Goal: Transaction & Acquisition: Purchase product/service

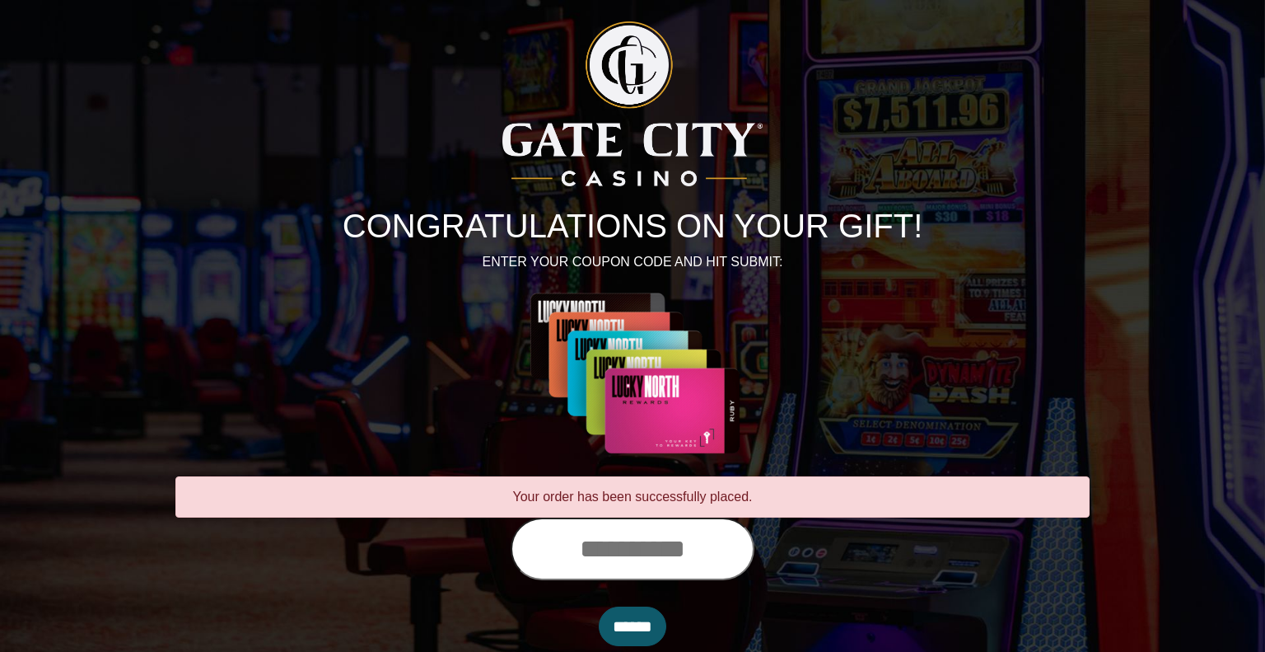
click at [659, 559] on input "text" at bounding box center [633, 548] width 244 height 63
click at [657, 559] on input "text" at bounding box center [633, 548] width 244 height 63
type input "**********"
click at [654, 630] on input "******" at bounding box center [633, 626] width 68 height 40
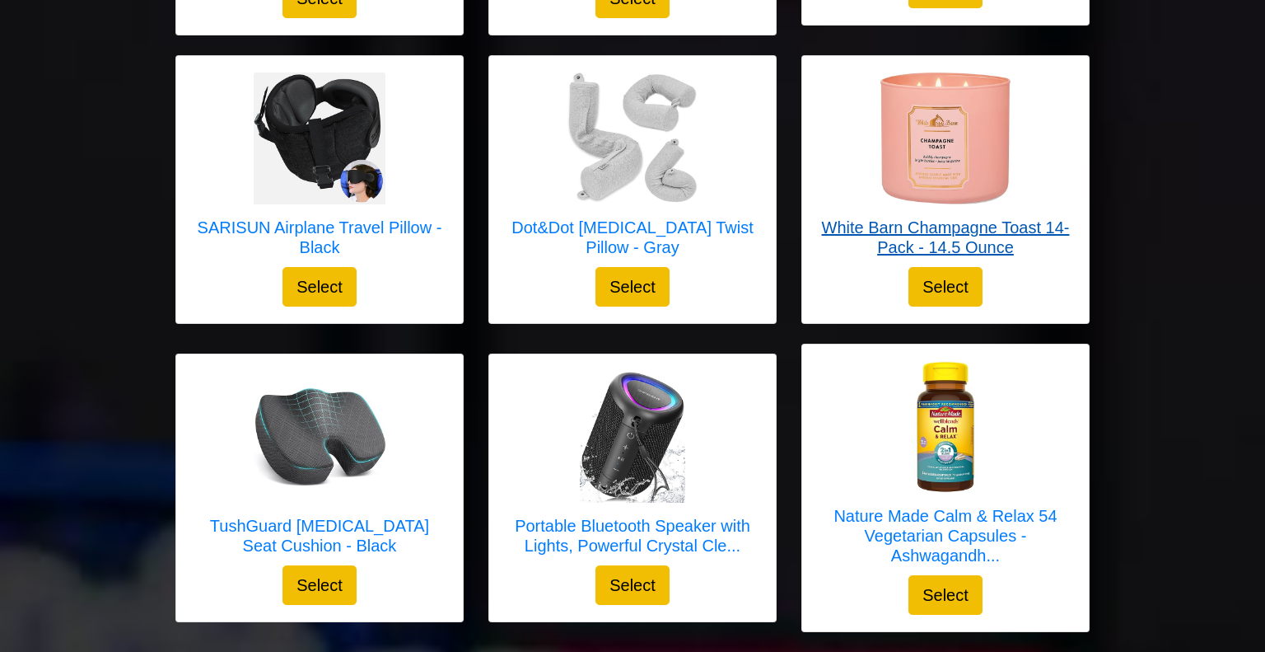
scroll to position [839, 0]
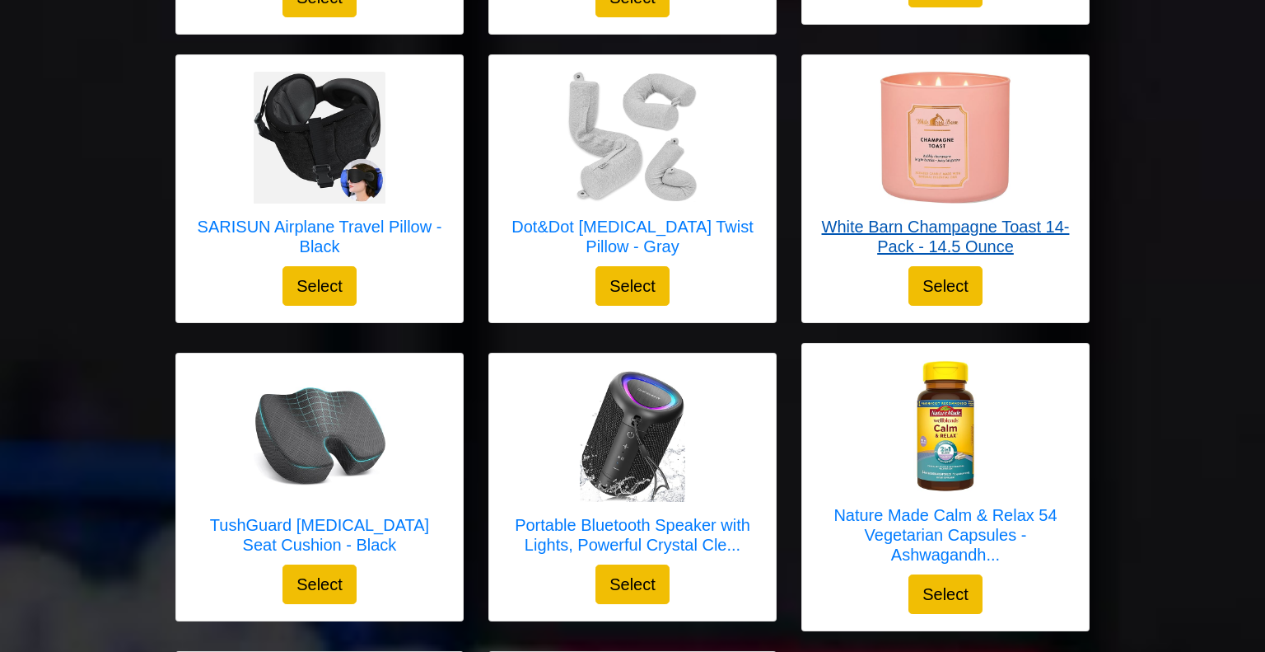
click at [923, 228] on h5 "White Barn Champagne Toast 14-Pack - 14.5 Ounce" at bounding box center [946, 237] width 254 height 40
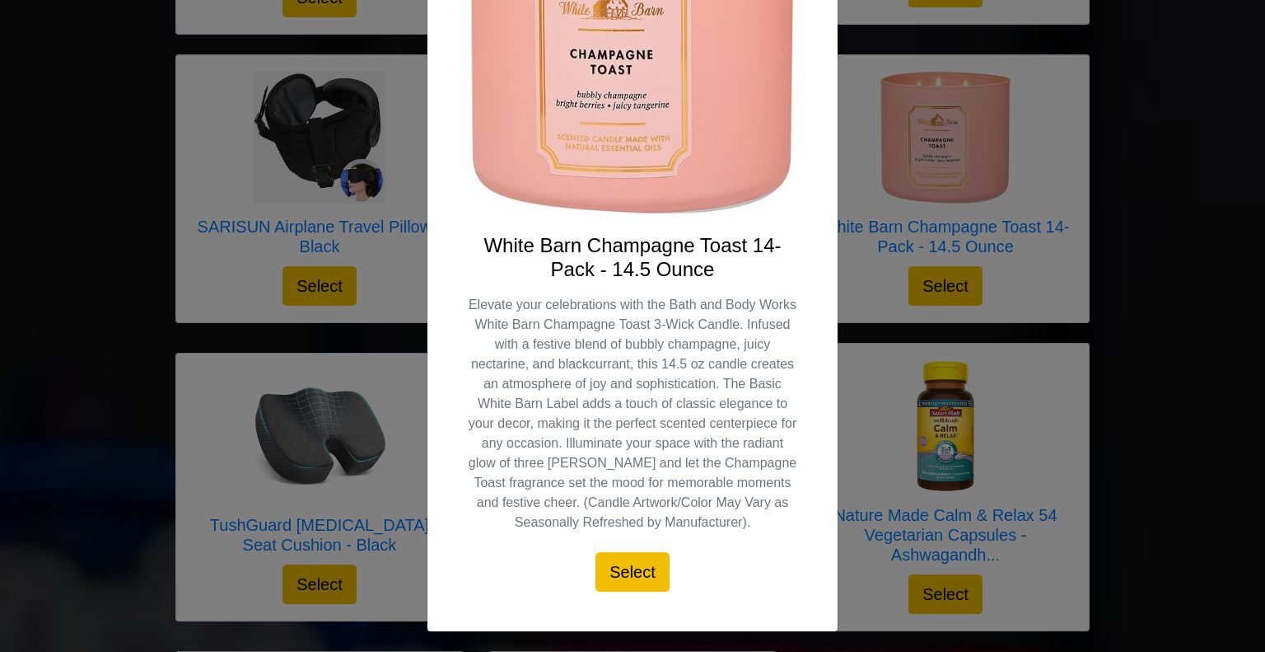
scroll to position [240, 0]
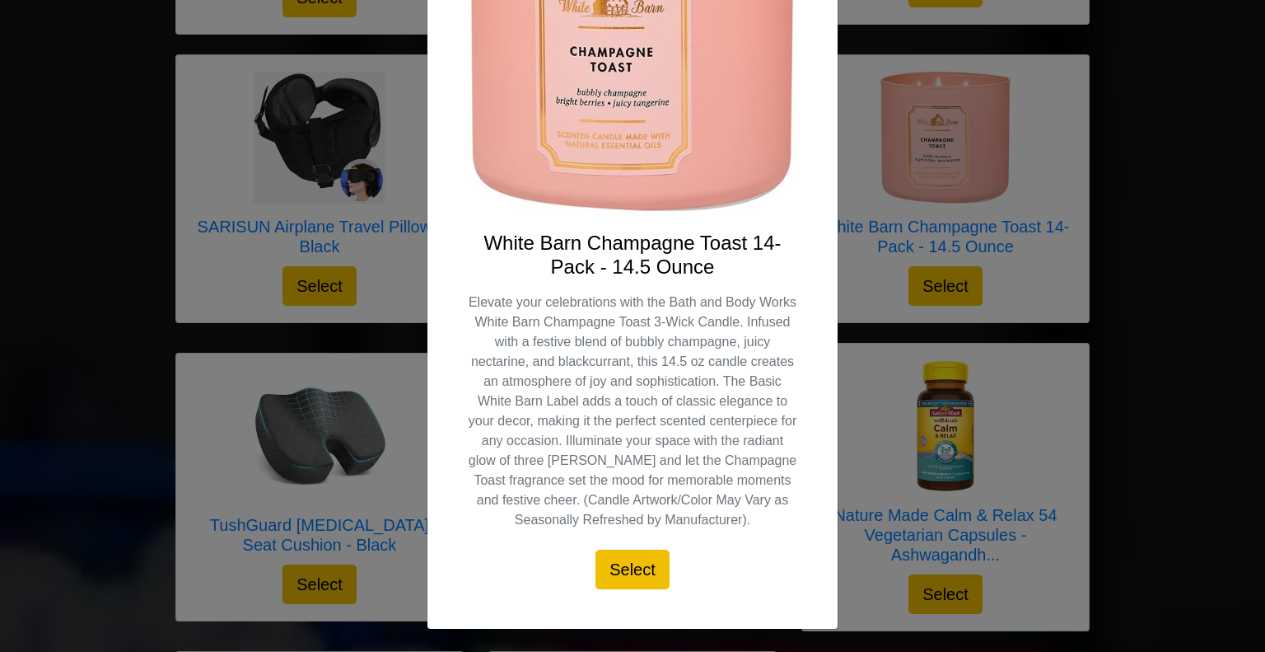
click at [872, 57] on div "X White Barn Champagne Toast 14-Pack - 14.5 Ounce Elevate your celebrations wit…" at bounding box center [632, 326] width 1265 height 652
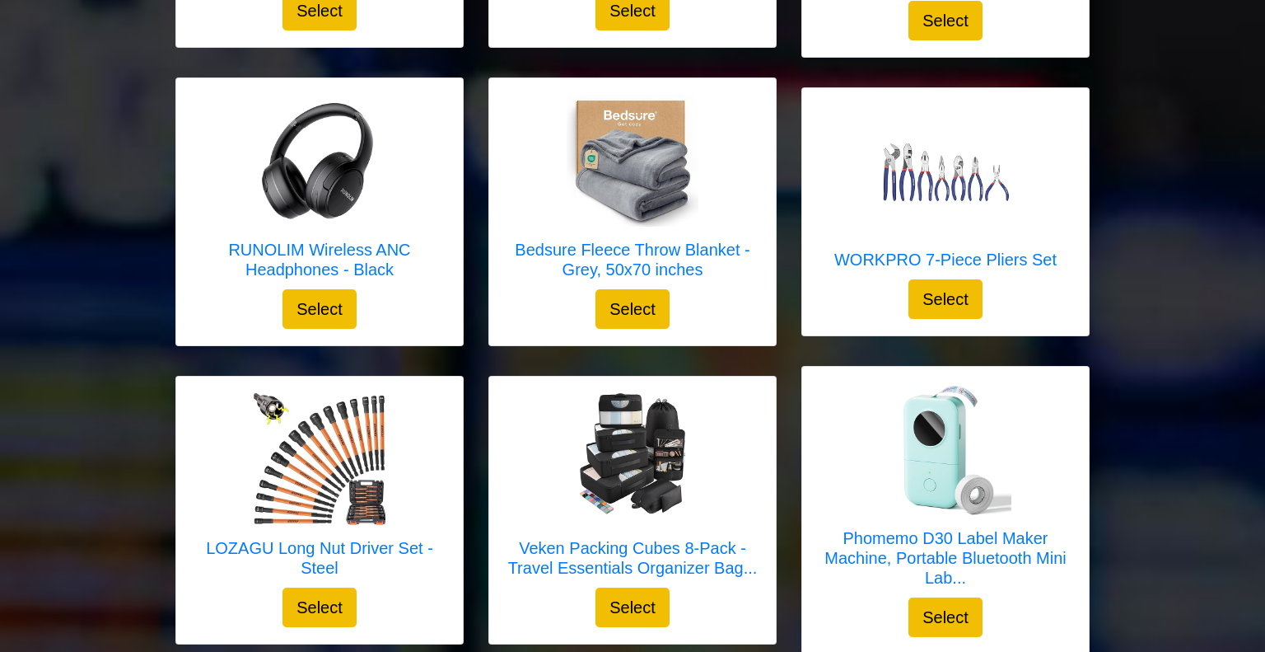
scroll to position [1415, 0]
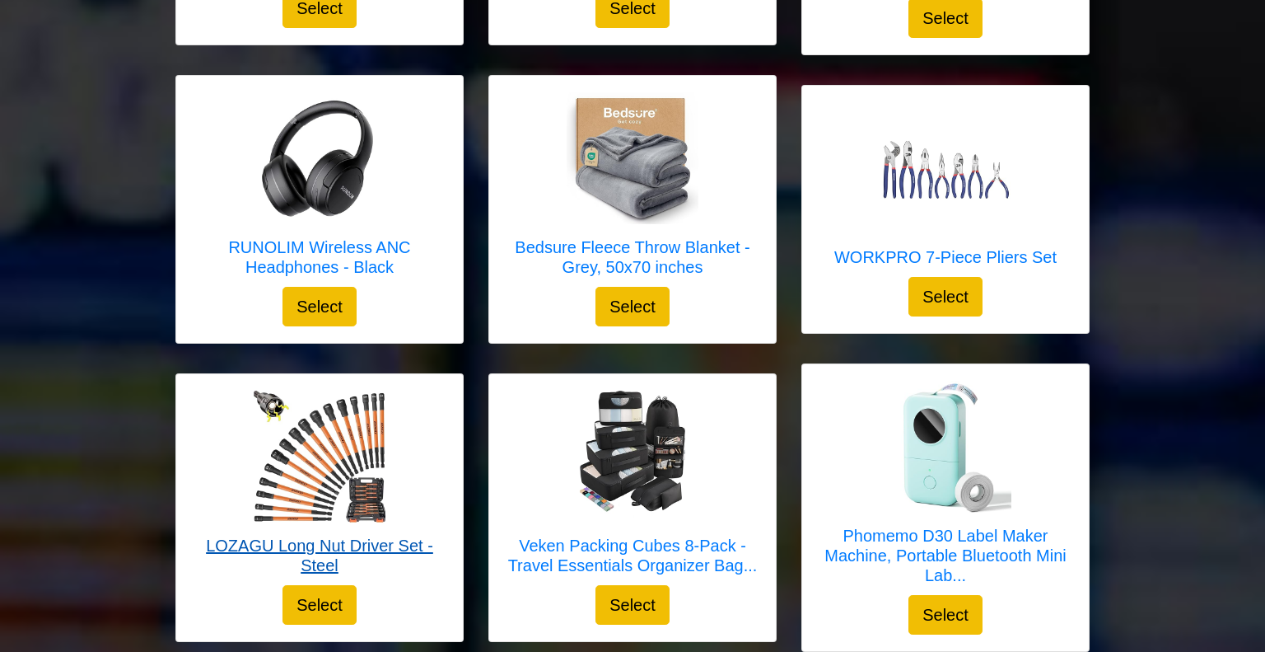
click at [347, 540] on h5 "LOZAGU Long Nut Driver Set - Steel" at bounding box center [320, 556] width 254 height 40
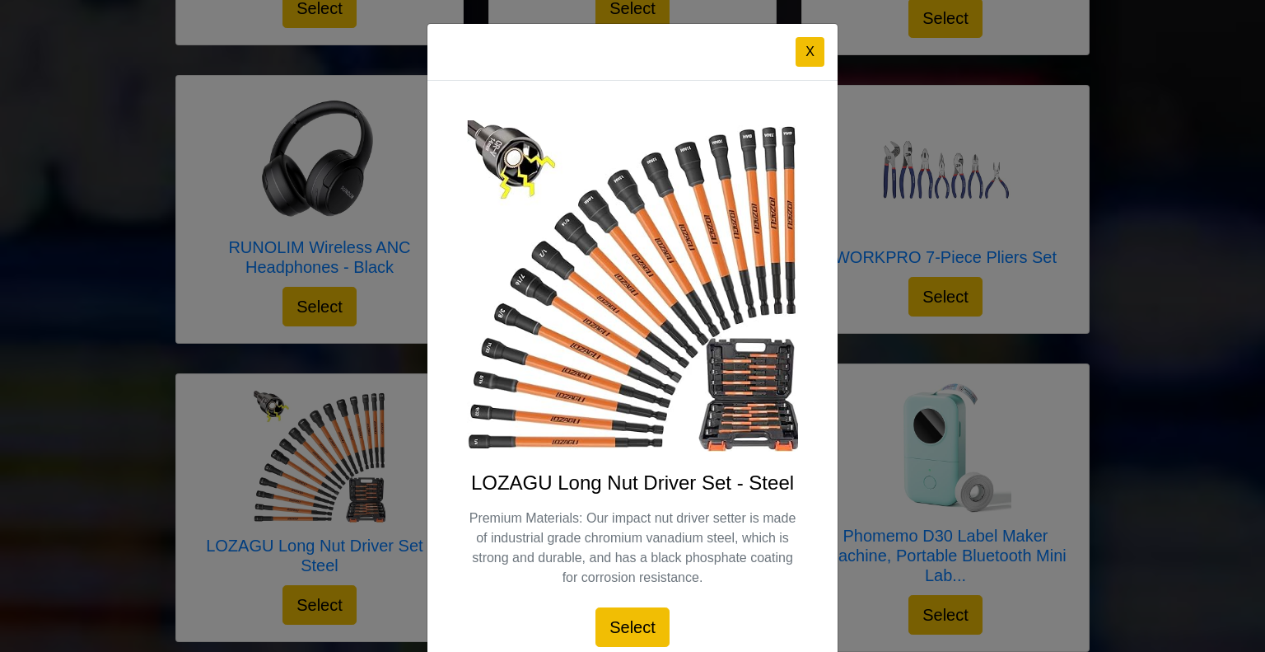
click at [886, 385] on div "X LOZAGU Long Nut Driver Set - Steel Premium Materials: Our impact nut driver s…" at bounding box center [632, 326] width 1265 height 652
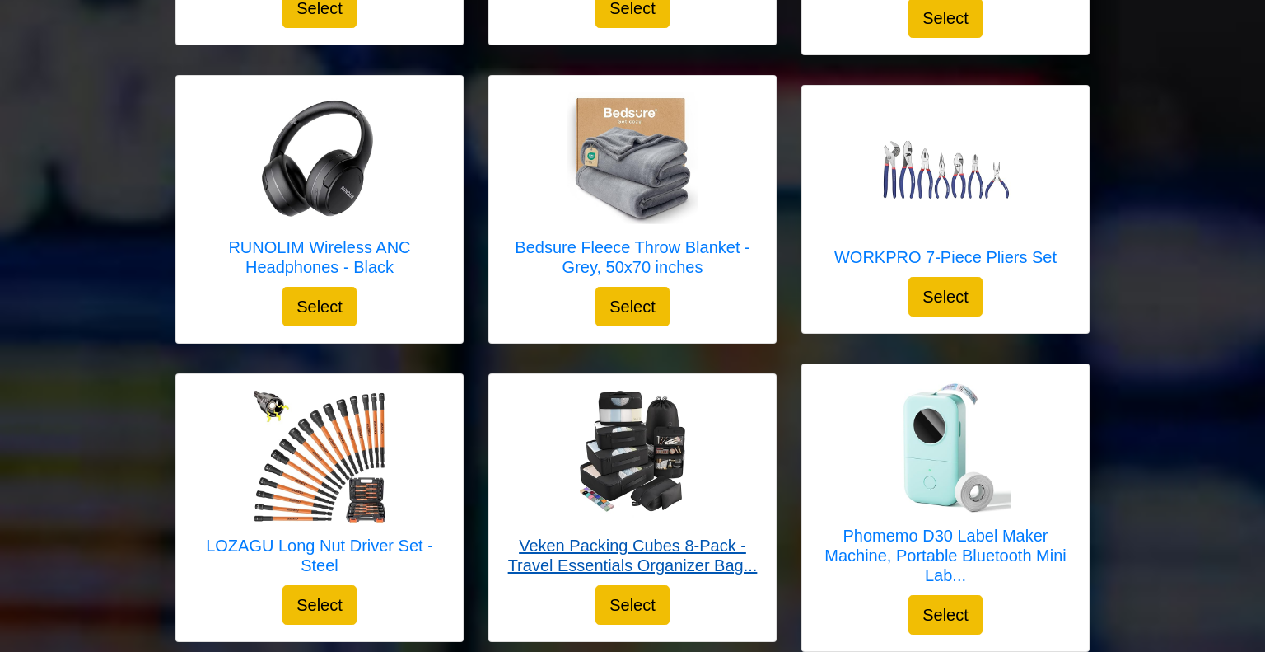
click at [666, 449] on img at bounding box center [633, 457] width 132 height 132
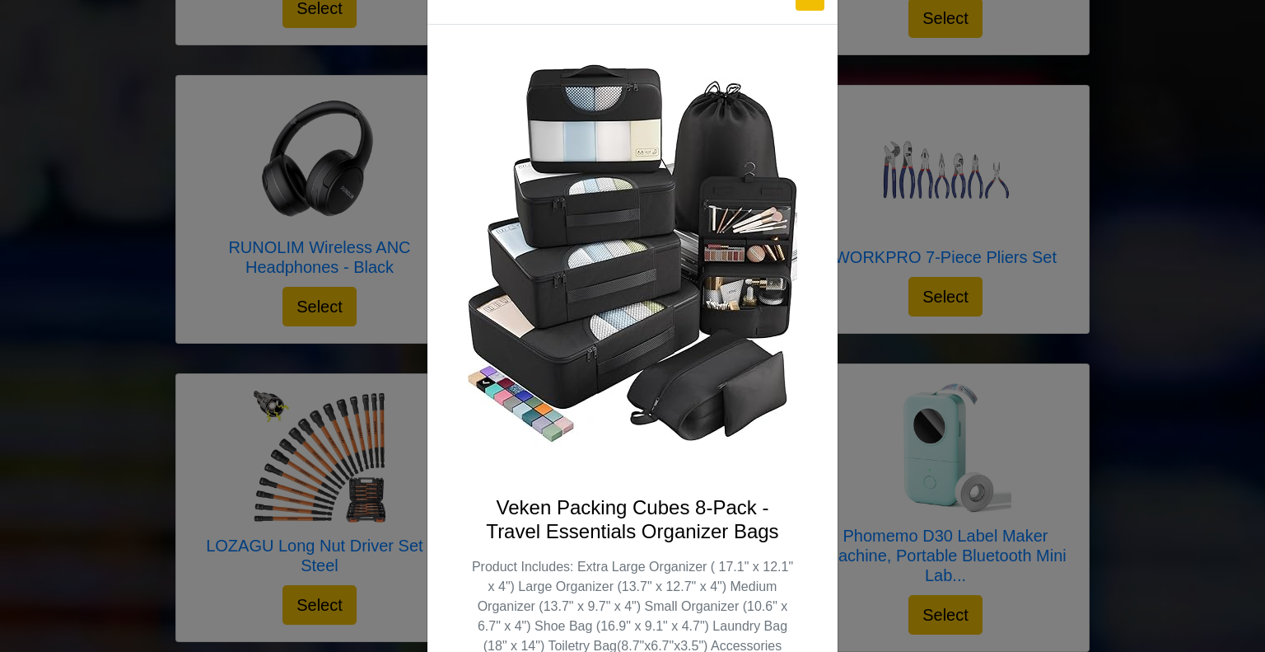
scroll to position [0, 0]
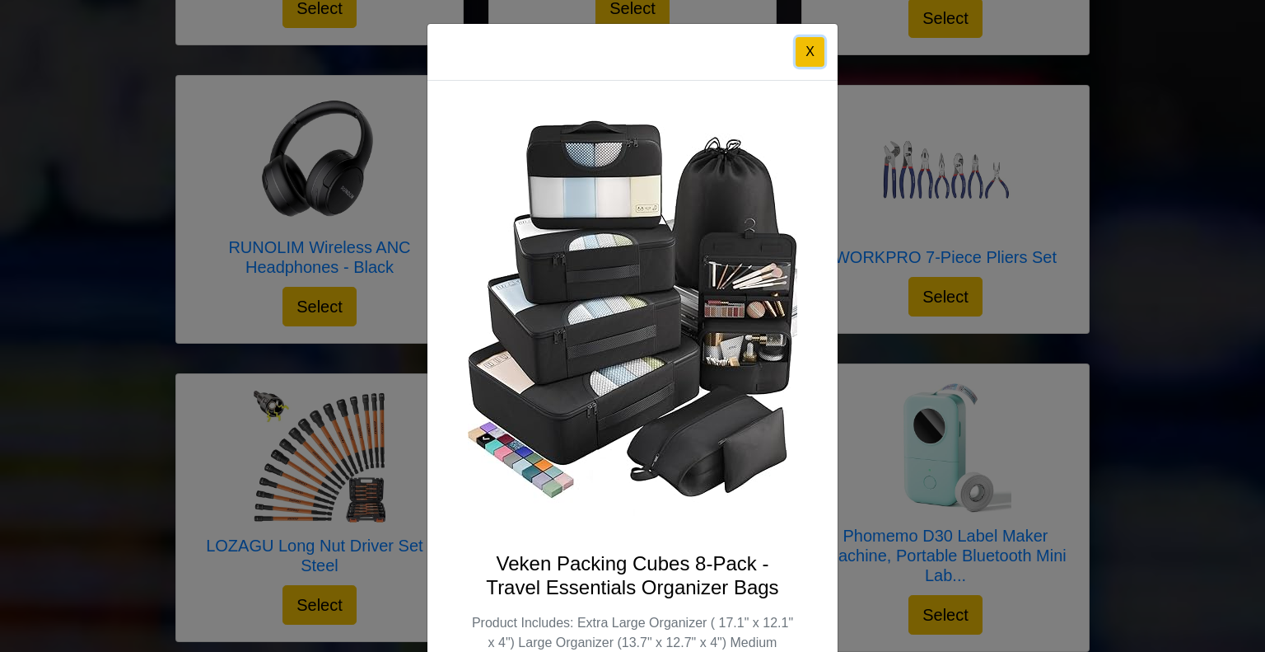
click at [815, 56] on button "X" at bounding box center [810, 52] width 29 height 30
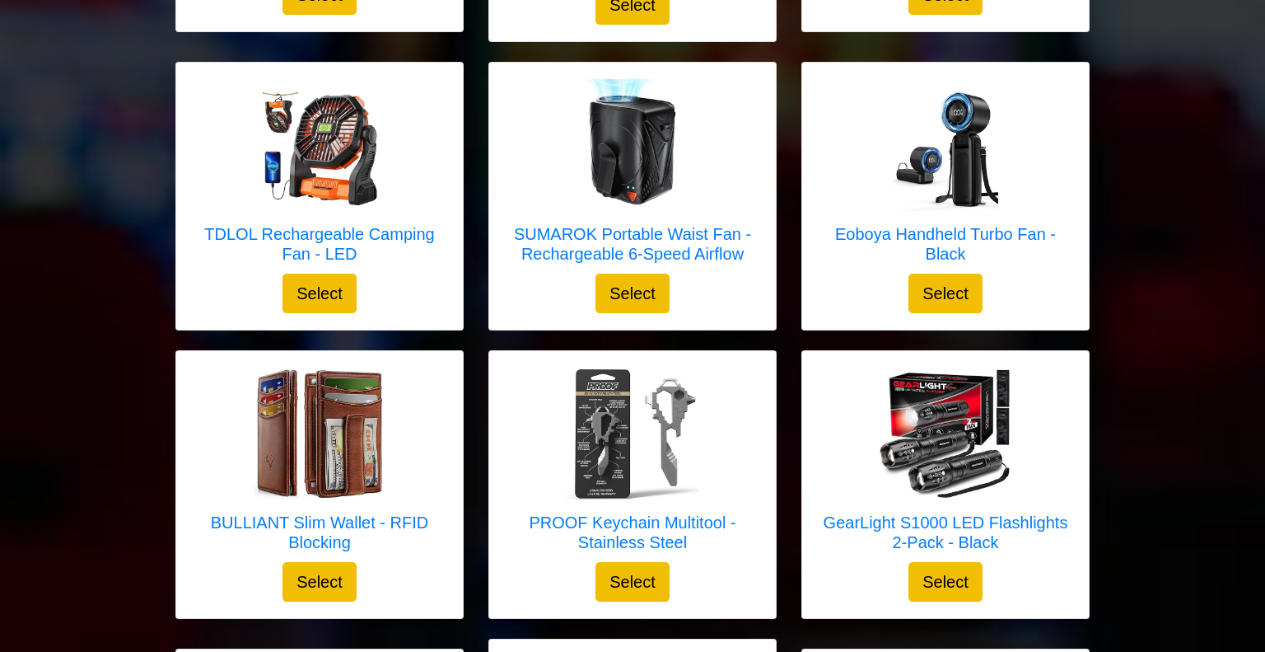
scroll to position [2333, 0]
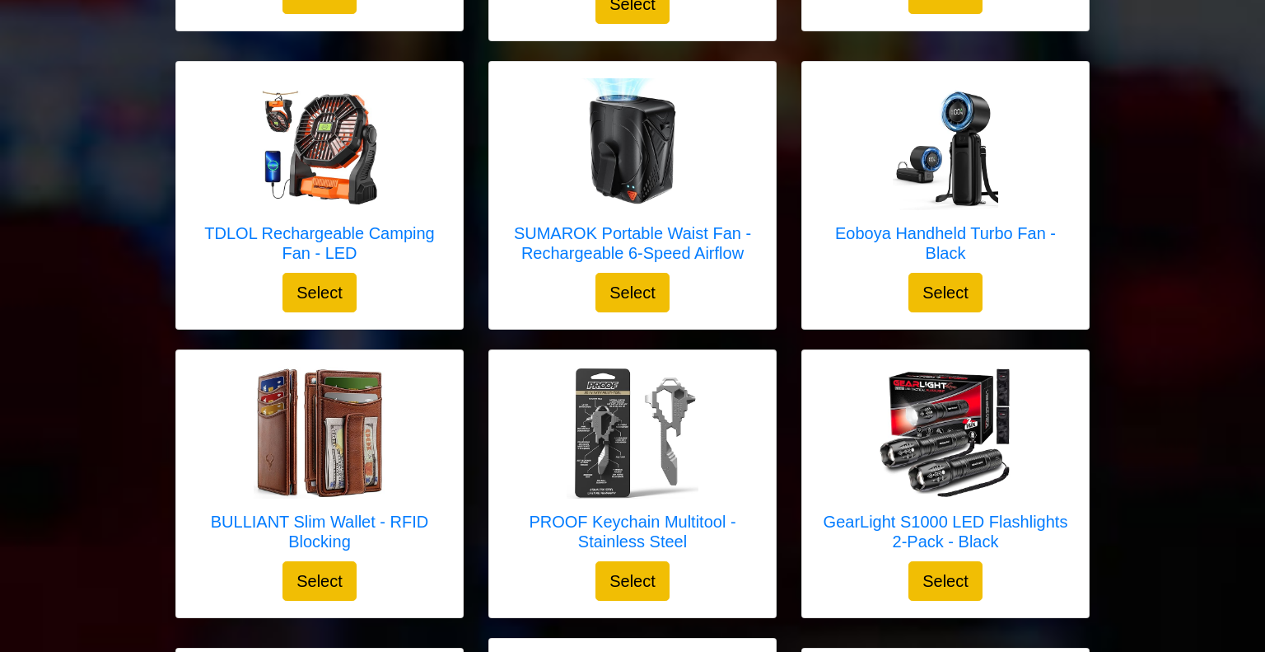
click at [811, 62] on div "Eoboya Handheld Turbo Fan - Black Select" at bounding box center [945, 195] width 287 height 267
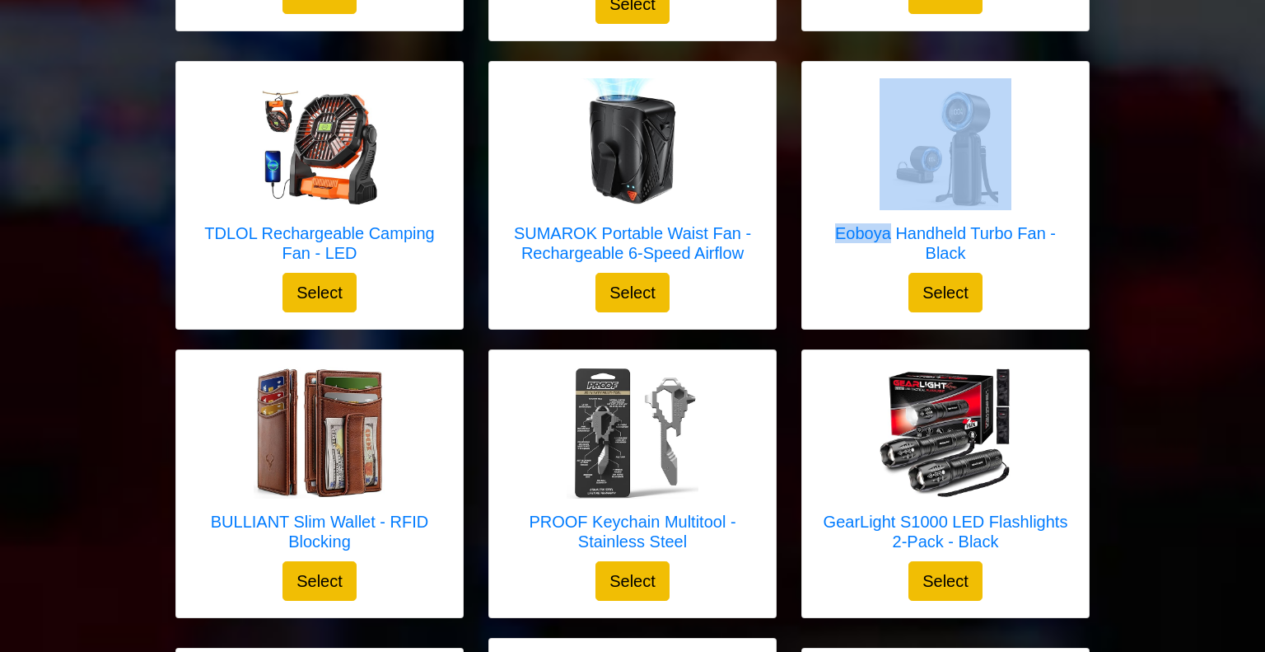
click at [811, 62] on div "Eoboya Handheld Turbo Fan - Black Select" at bounding box center [945, 195] width 287 height 267
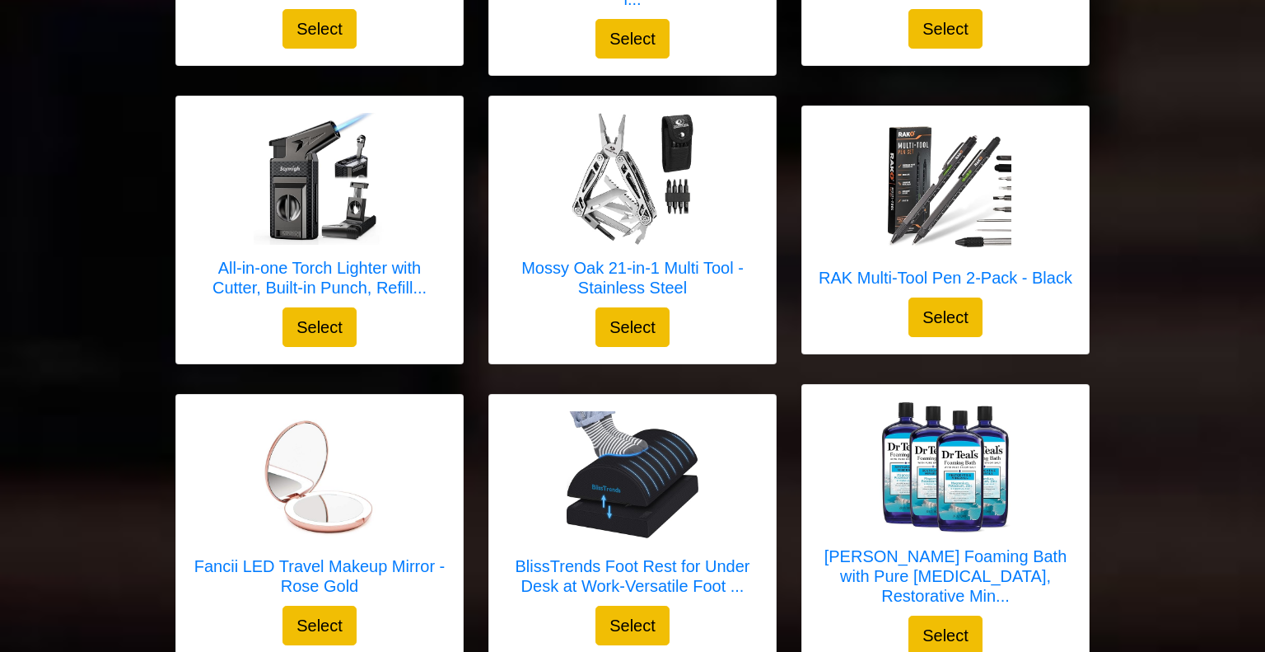
scroll to position [3185, 0]
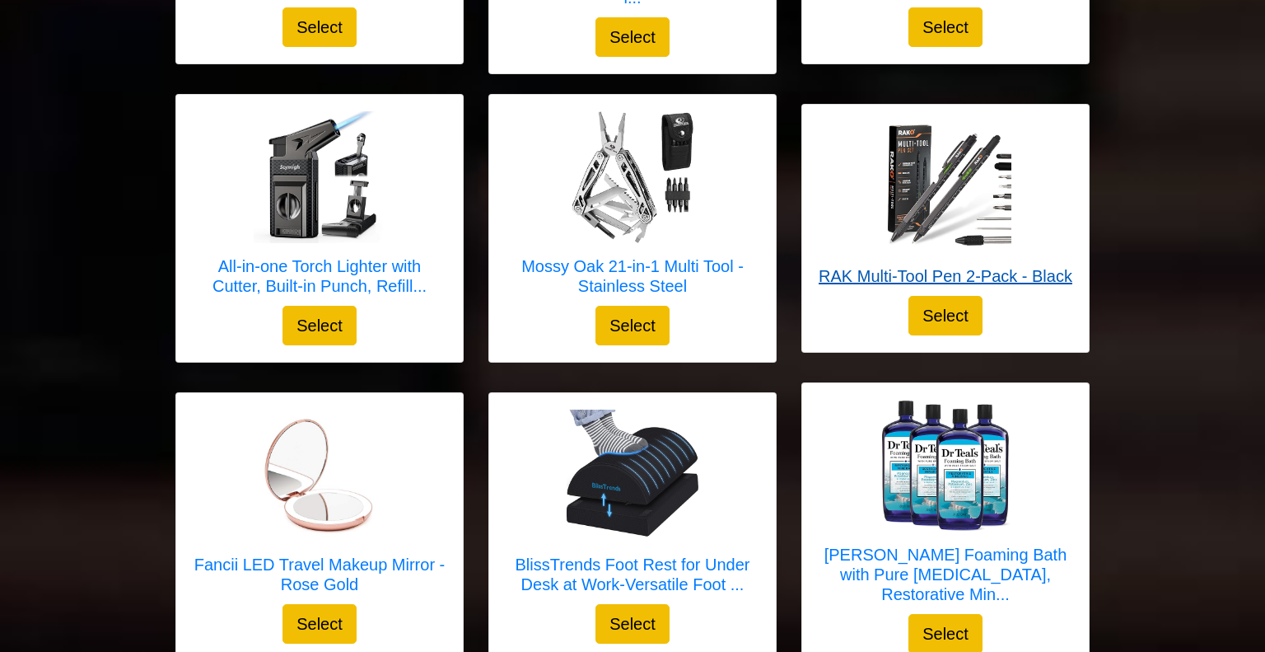
click at [914, 272] on h5 "RAK Multi-Tool Pen 2-Pack - Black" at bounding box center [946, 276] width 254 height 20
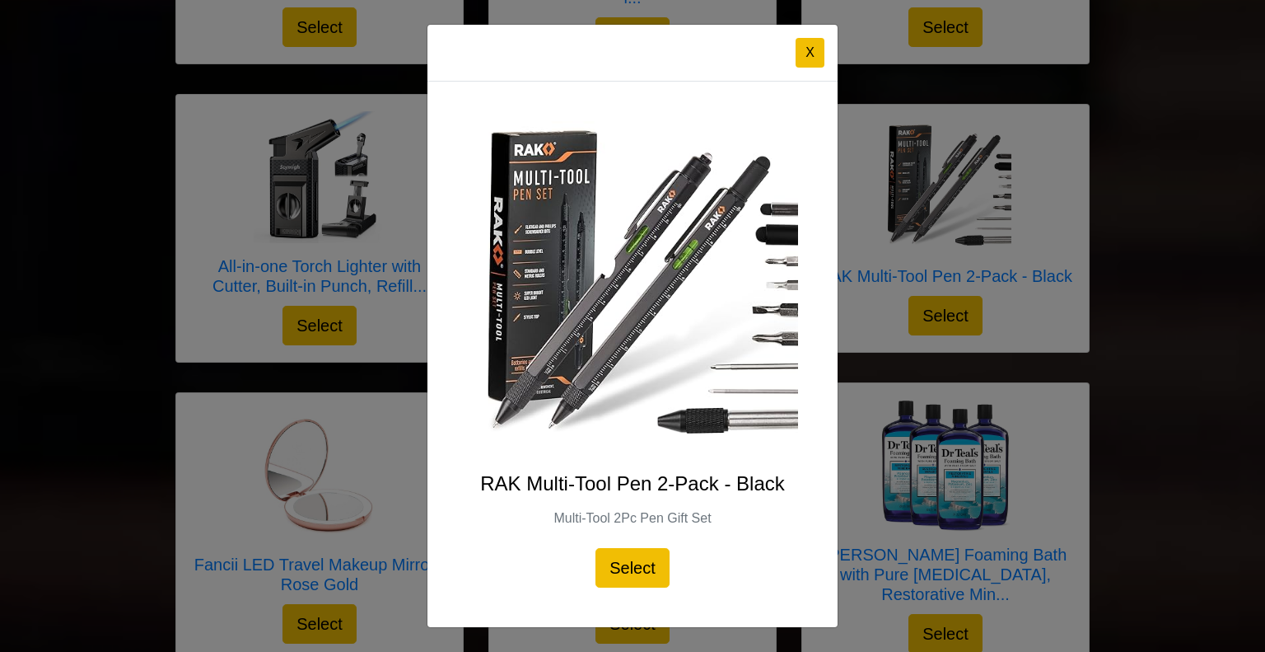
click at [378, 417] on div "X RAK Multi-Tool Pen 2-Pack - Black Multi-Tool 2Pc Pen Gift Set Select" at bounding box center [632, 326] width 1265 height 652
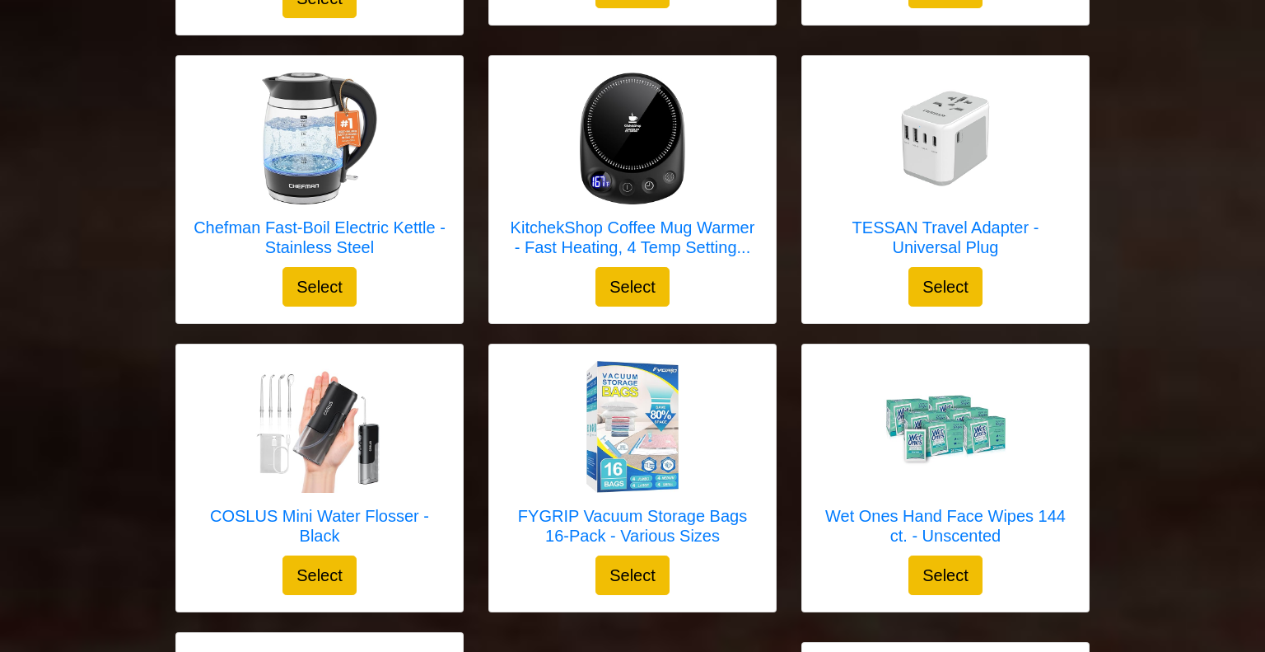
scroll to position [4129, 0]
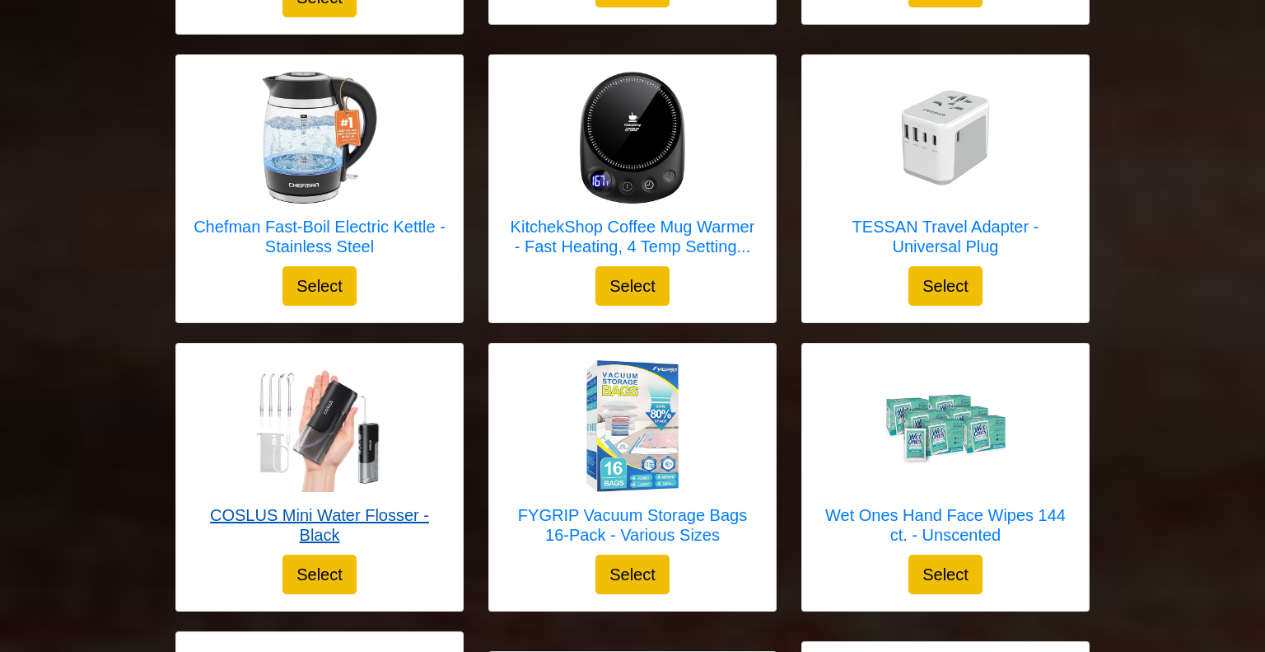
click at [324, 505] on h5 "COSLUS Mini Water Flosser - Black" at bounding box center [320, 525] width 254 height 40
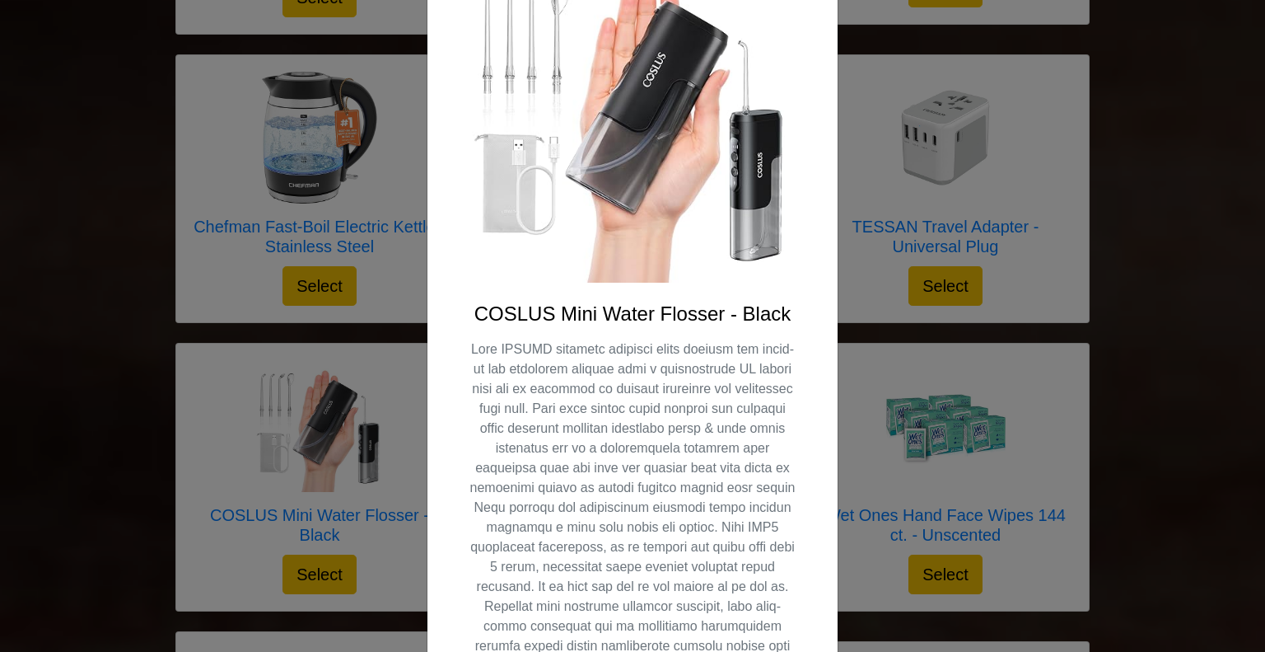
scroll to position [171, 0]
click at [391, 353] on div "X COSLUS Mini Water Flosser - Black Select" at bounding box center [632, 326] width 1265 height 652
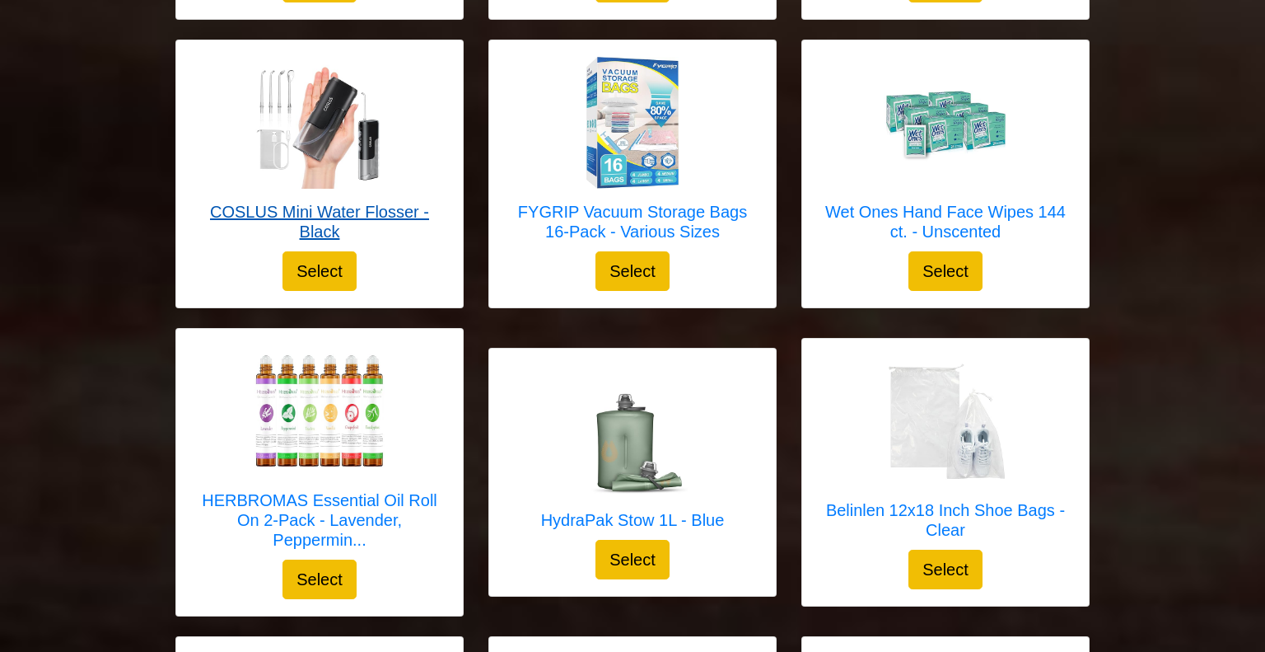
scroll to position [4435, 0]
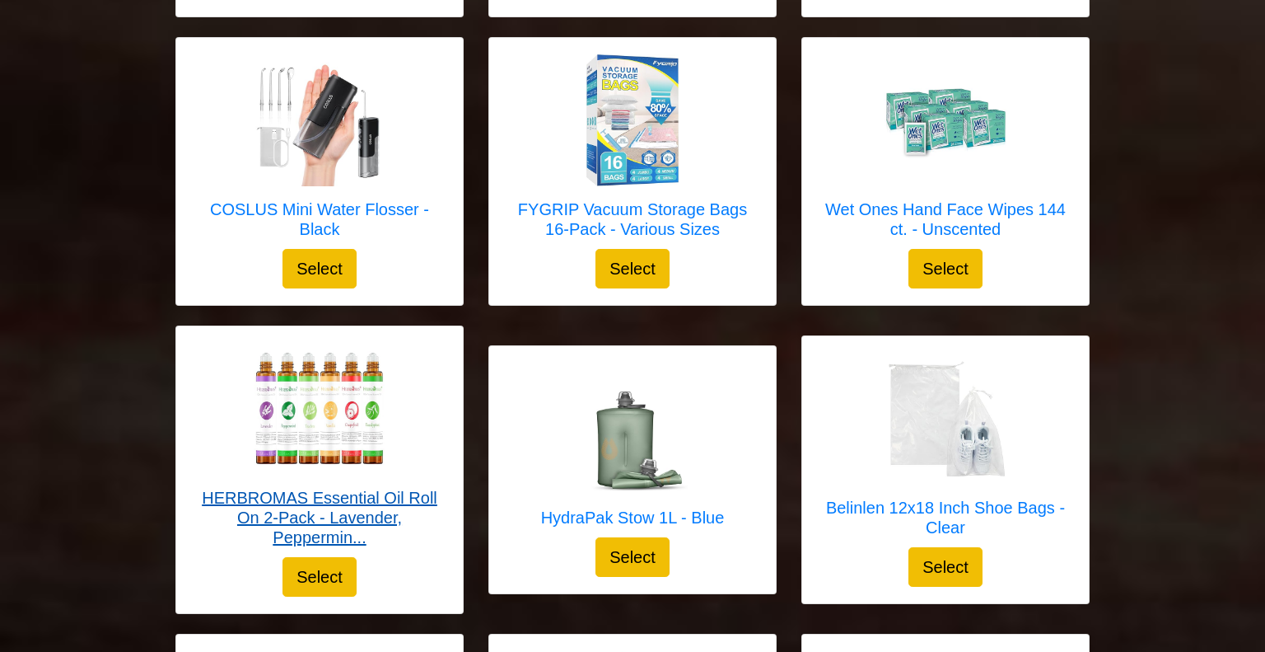
click at [327, 488] on h5 "HERBROMAS Essential Oil Roll On 2-Pack - Lavender, Peppermin..." at bounding box center [320, 517] width 254 height 59
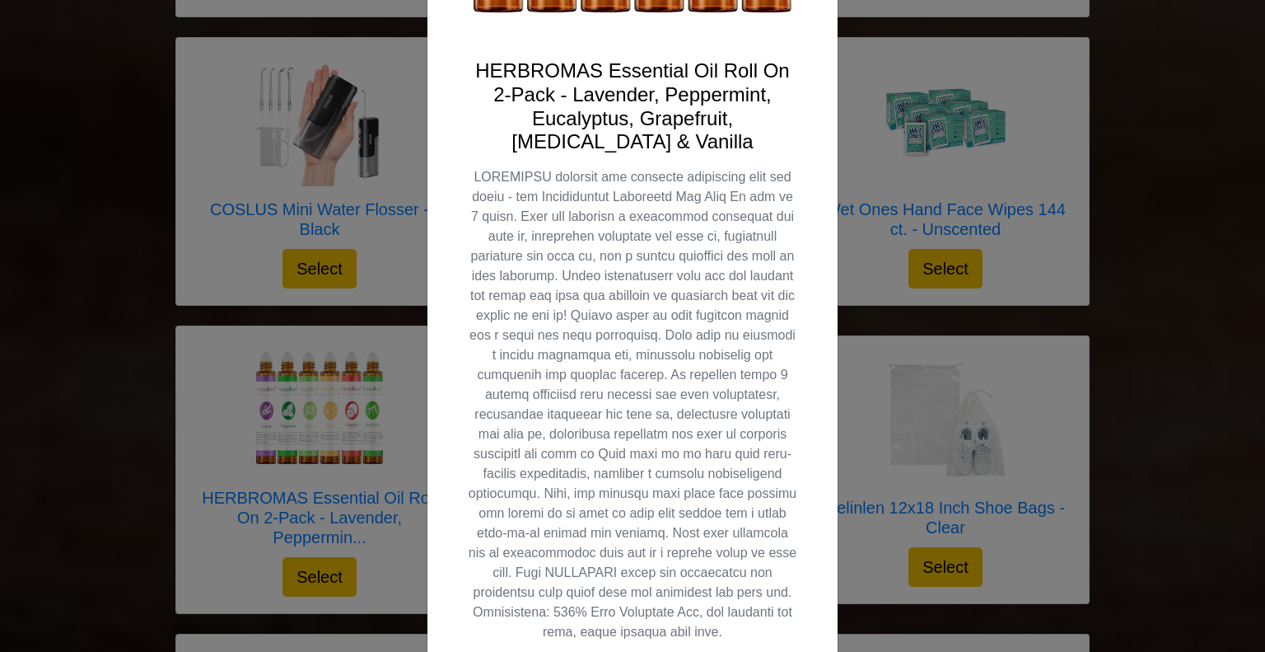
scroll to position [405, 0]
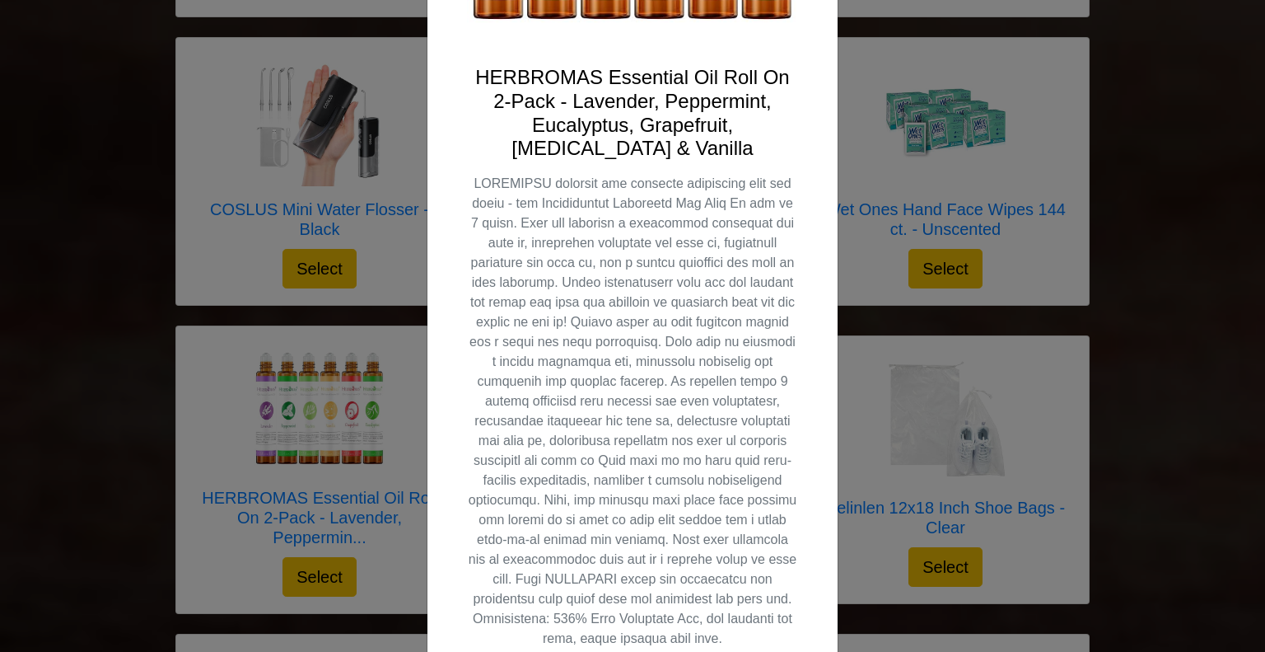
click at [210, 497] on div "X HERBROMAS Essential Oil Roll On 2-Pack - Lavender, Peppermint, Eucalyptus, Gr…" at bounding box center [632, 326] width 1265 height 652
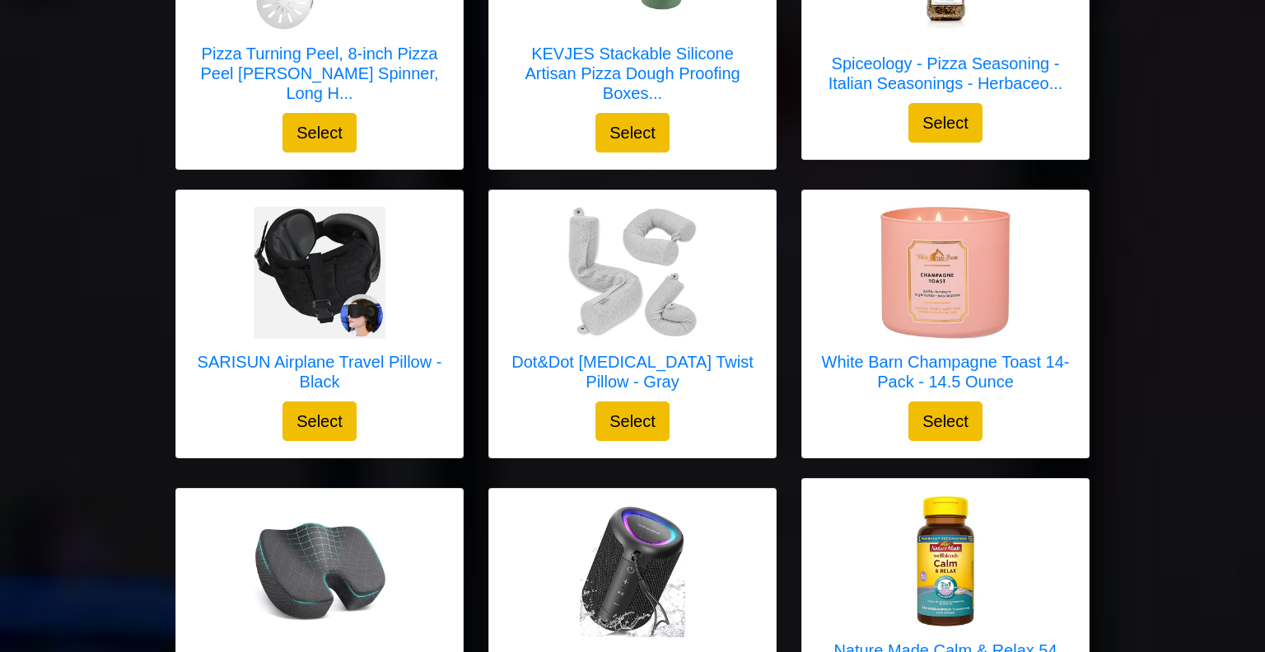
scroll to position [703, 0]
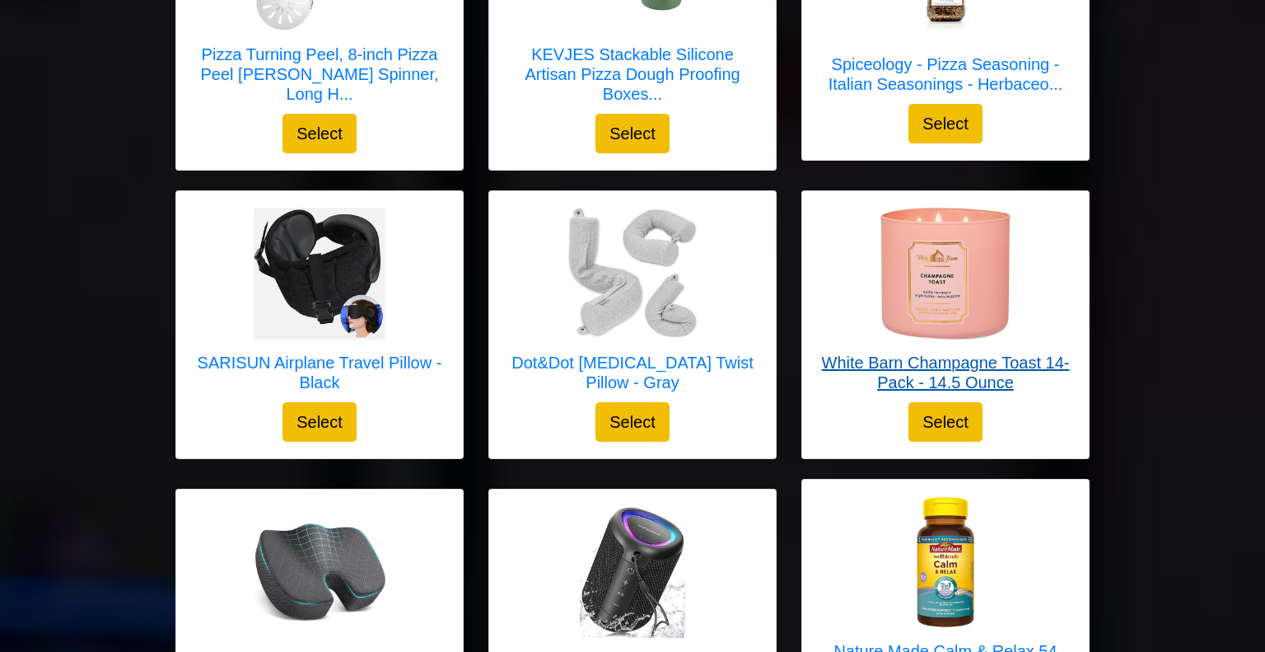
click at [966, 260] on img at bounding box center [946, 274] width 132 height 132
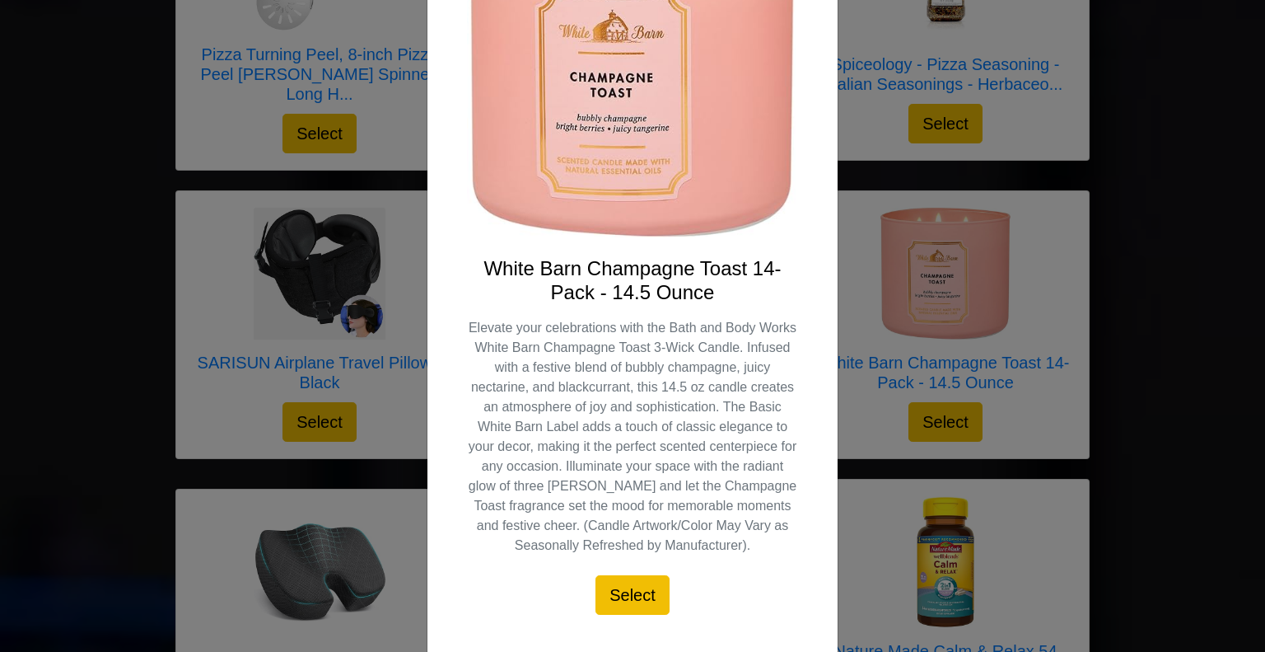
scroll to position [0, 0]
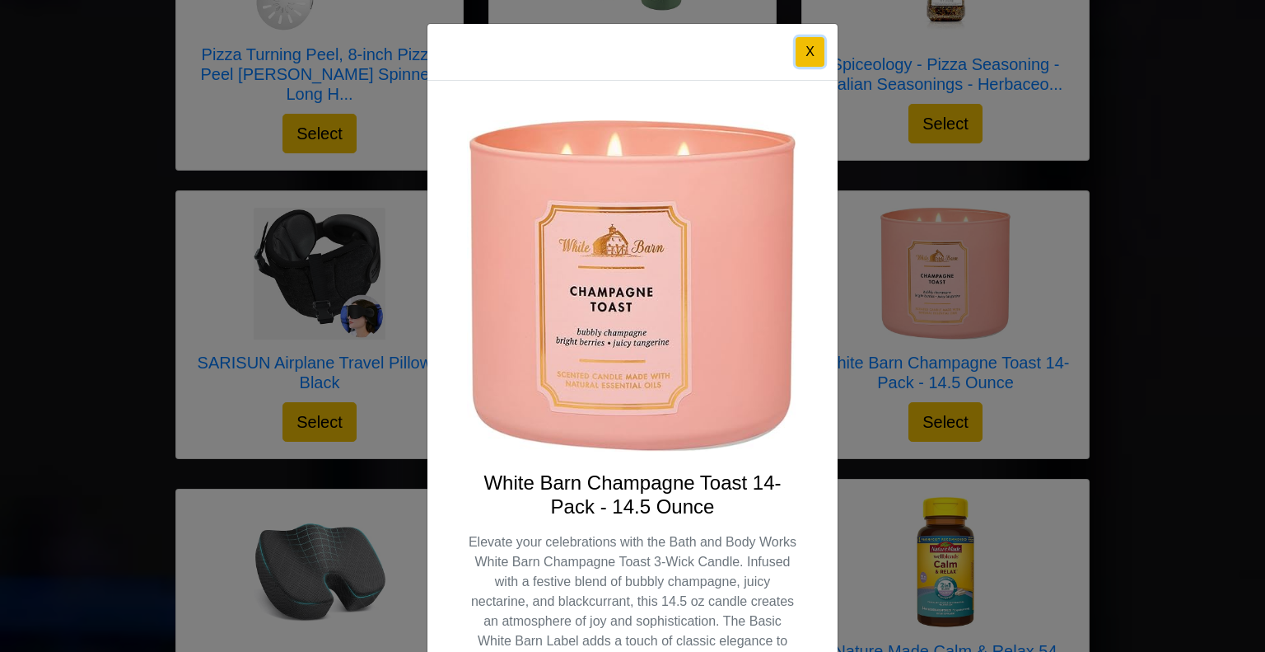
click at [815, 49] on button "X" at bounding box center [810, 52] width 29 height 30
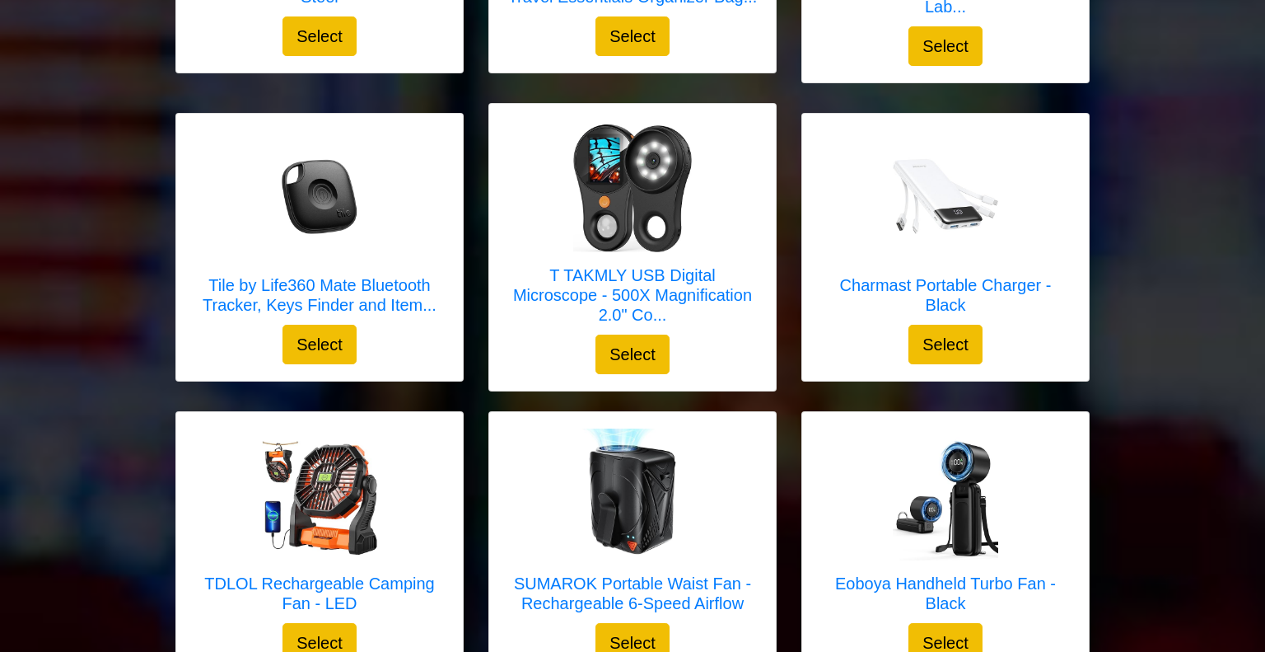
scroll to position [1593, 0]
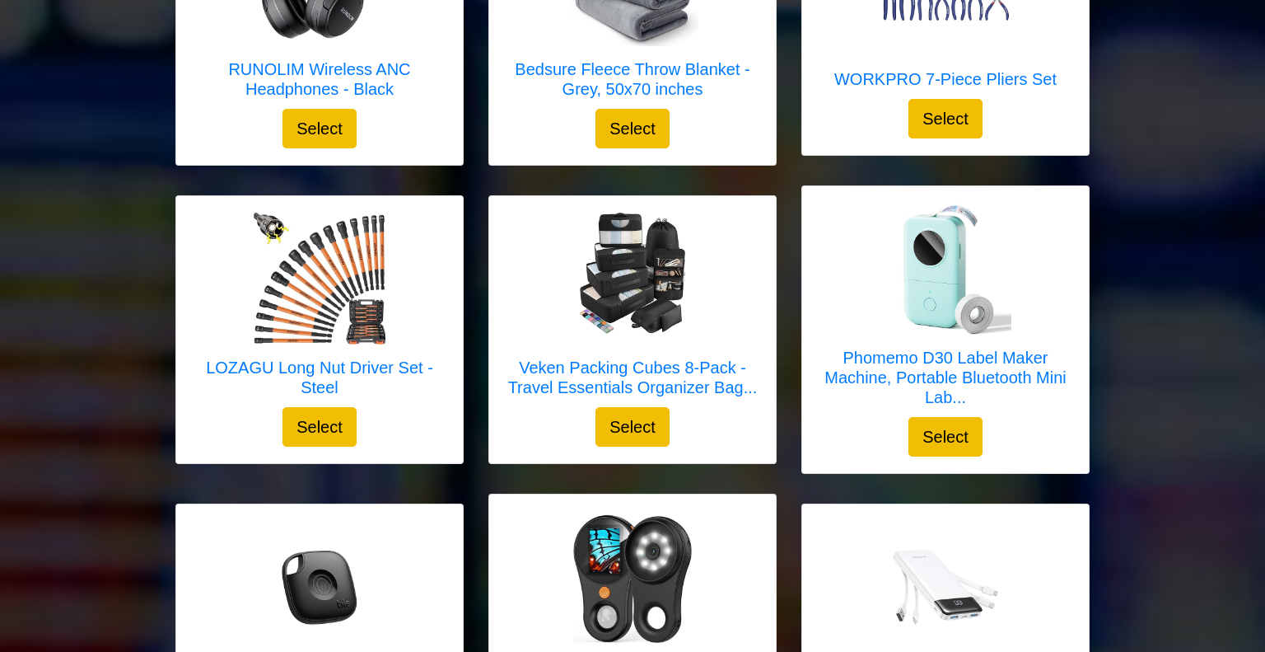
click at [568, 218] on img at bounding box center [633, 279] width 132 height 132
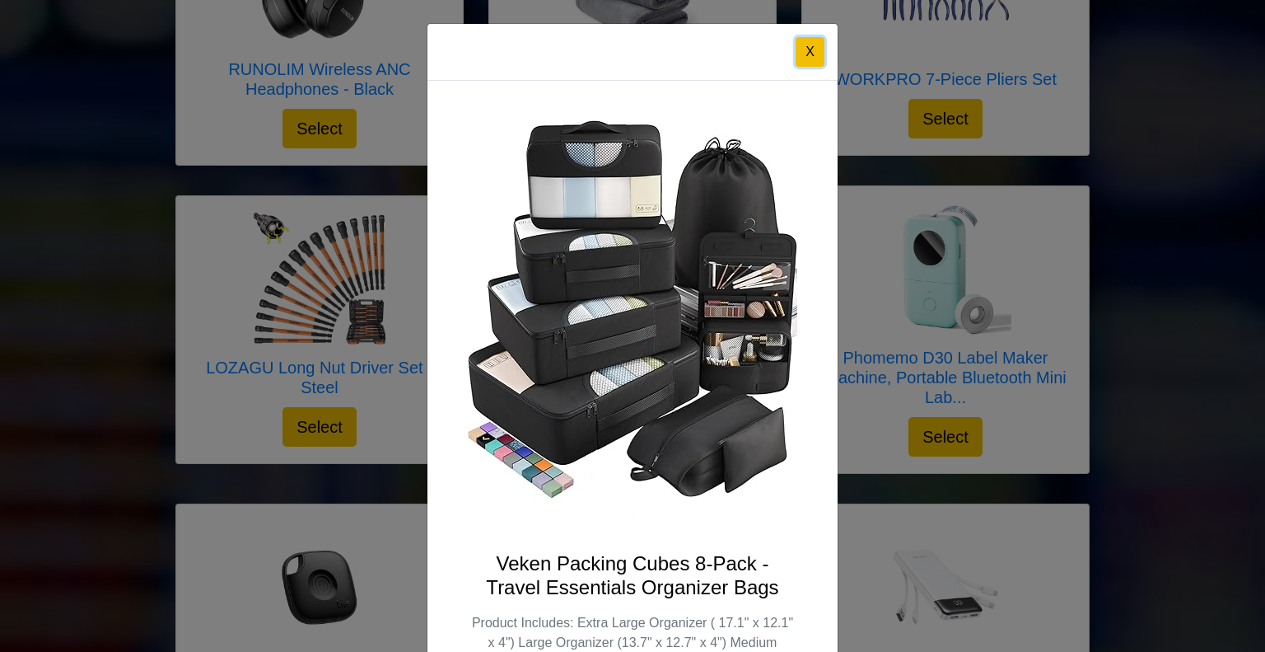
click at [816, 45] on button "X" at bounding box center [810, 52] width 29 height 30
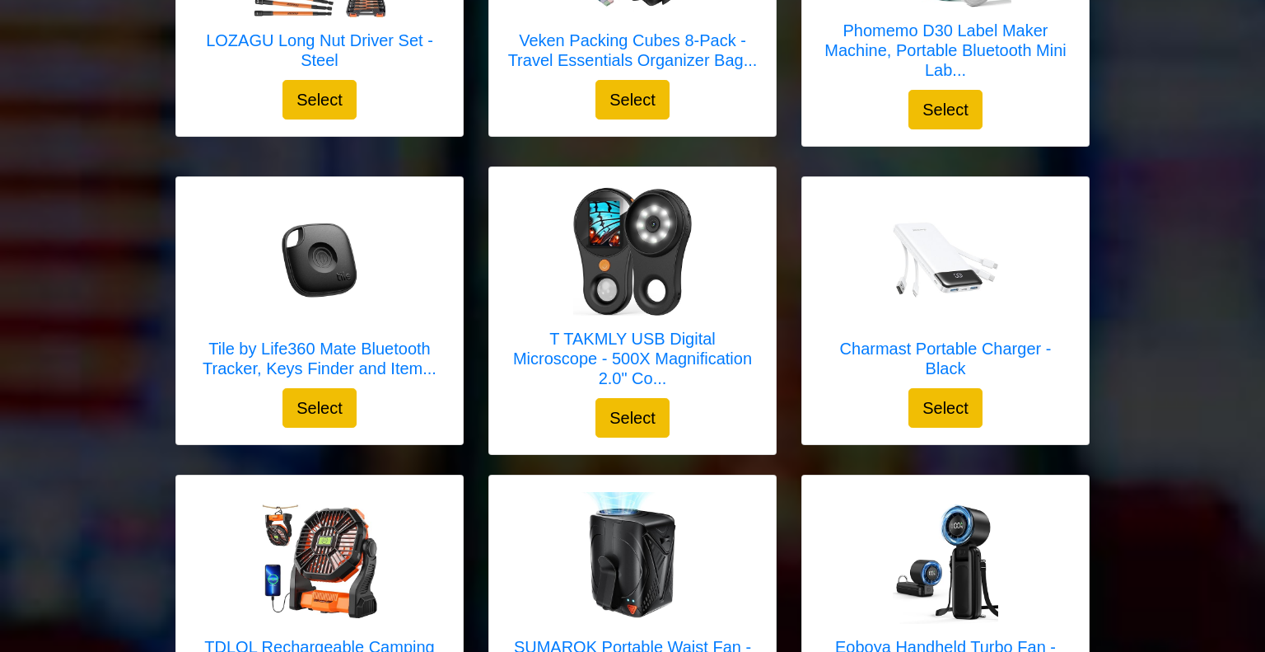
scroll to position [1920, 0]
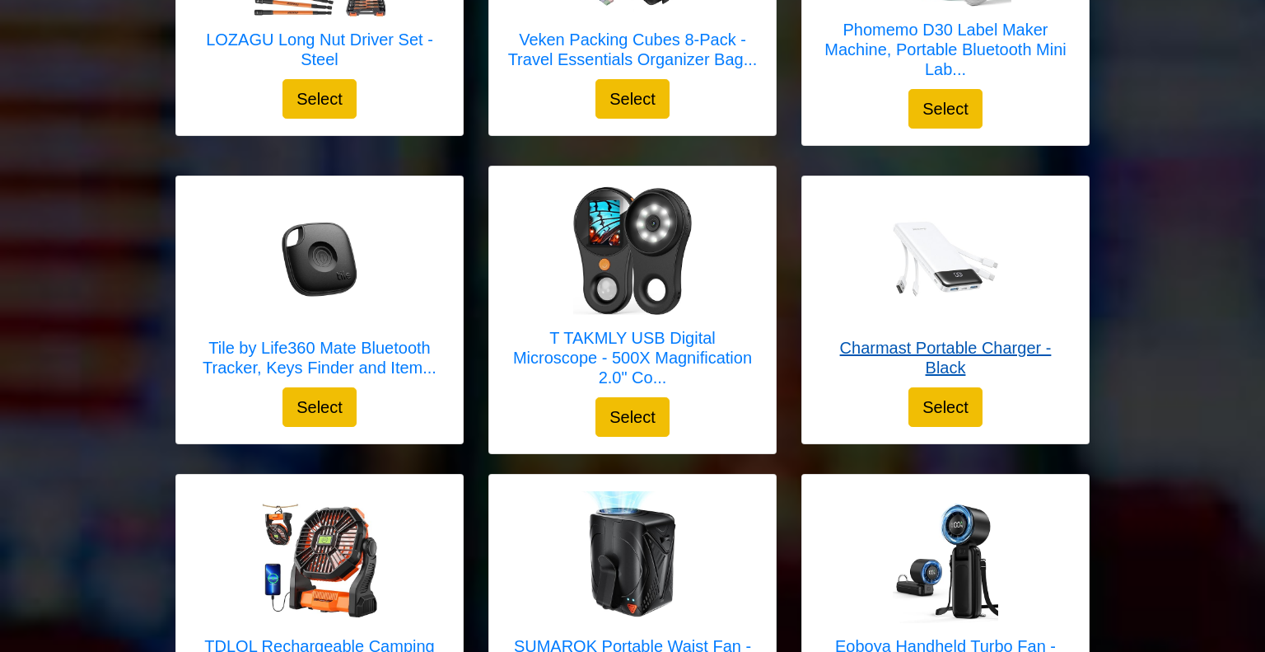
click at [943, 346] on h5 "Charmast Portable Charger - Black" at bounding box center [946, 358] width 254 height 40
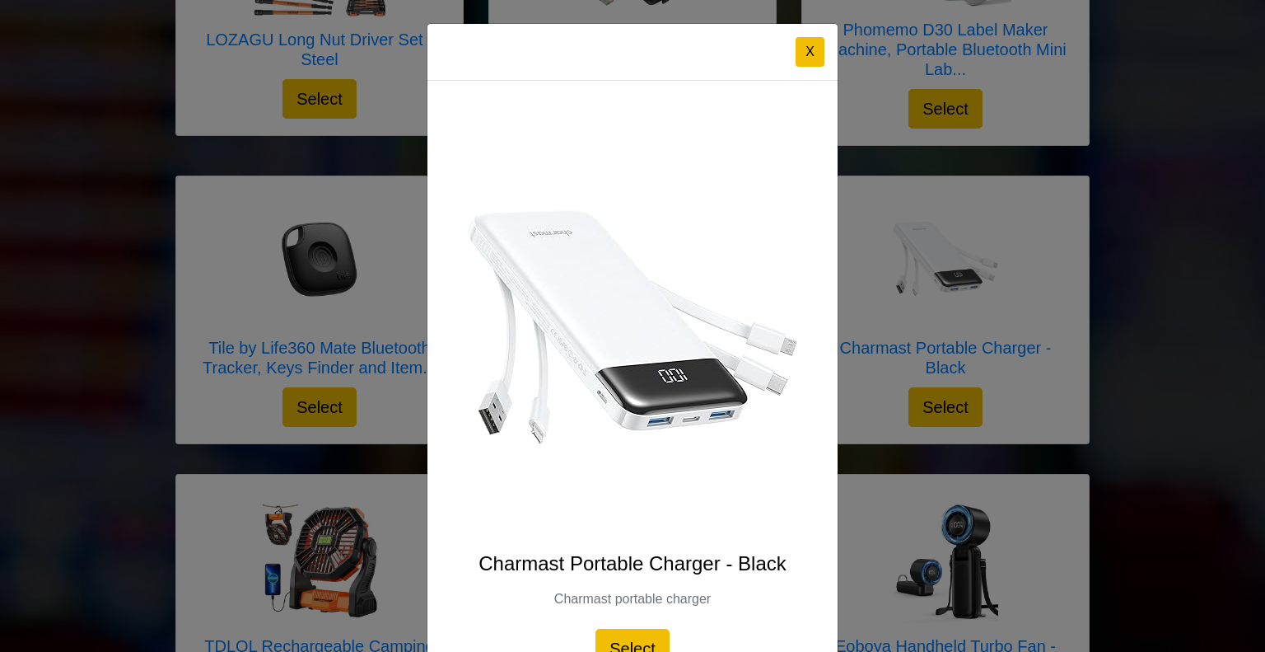
scroll to position [79, 0]
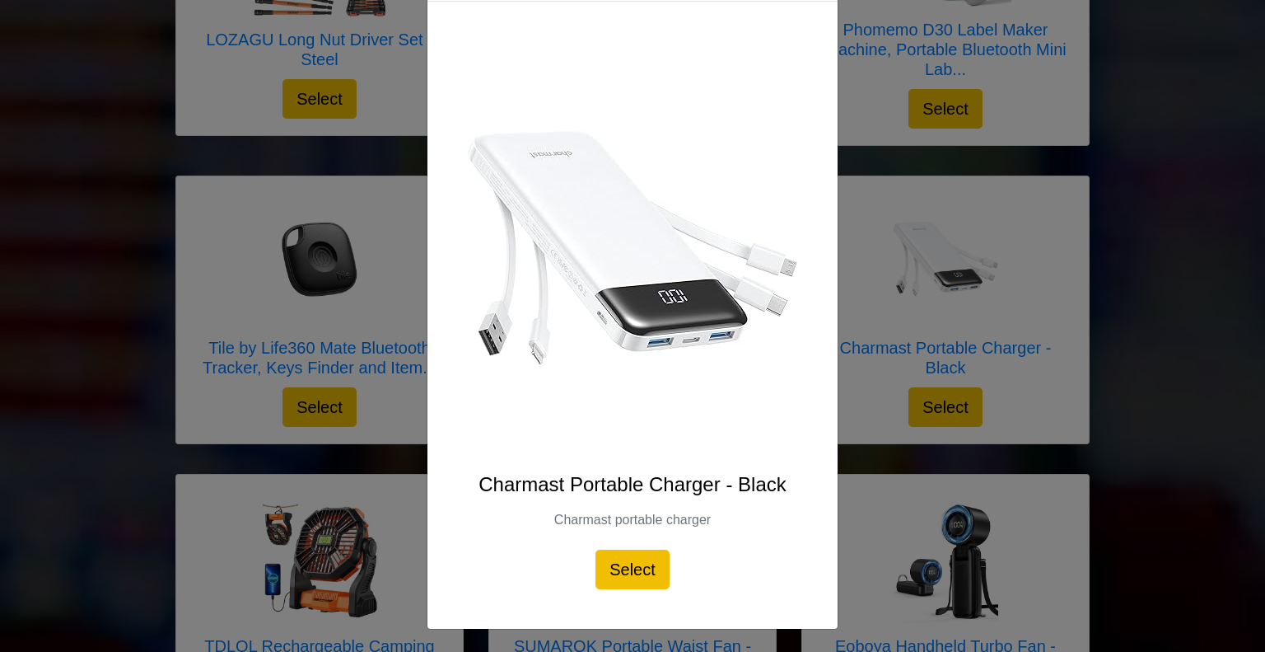
click at [1088, 189] on div "X Charmast Portable Charger - Black Charmast portable charger Select" at bounding box center [632, 326] width 1265 height 652
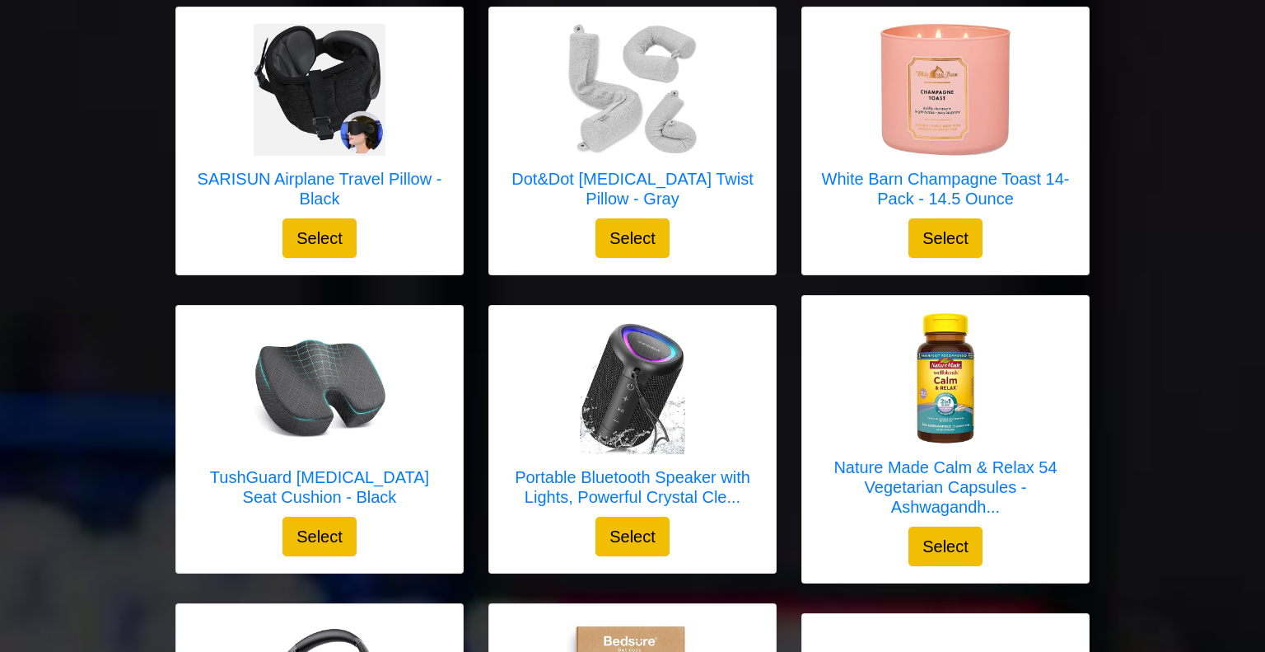
scroll to position [884, 0]
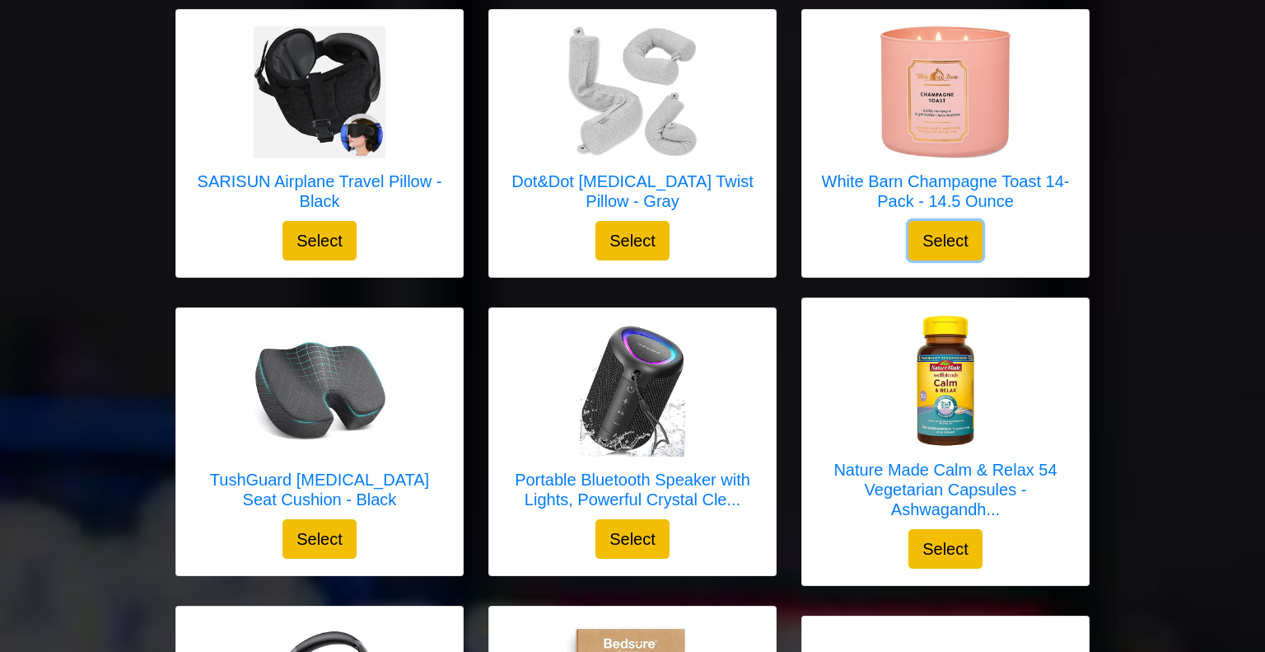
click at [952, 240] on button "Select" at bounding box center [946, 241] width 74 height 40
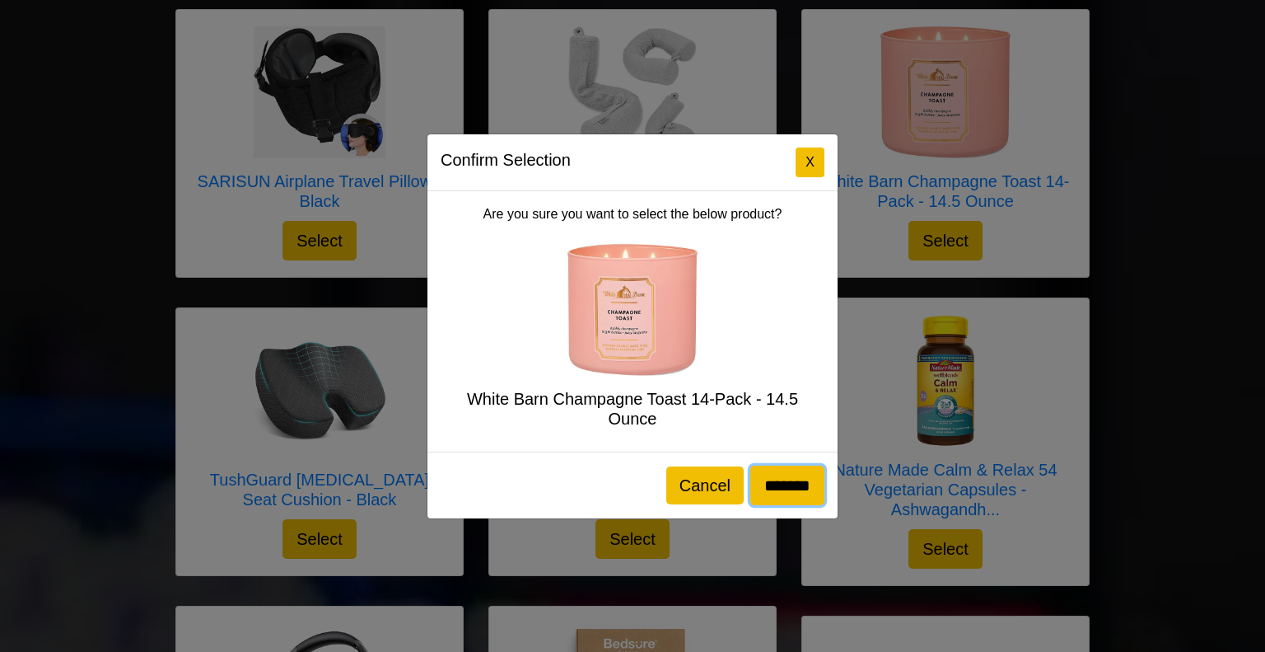
click at [793, 486] on input "*******" at bounding box center [788, 485] width 74 height 40
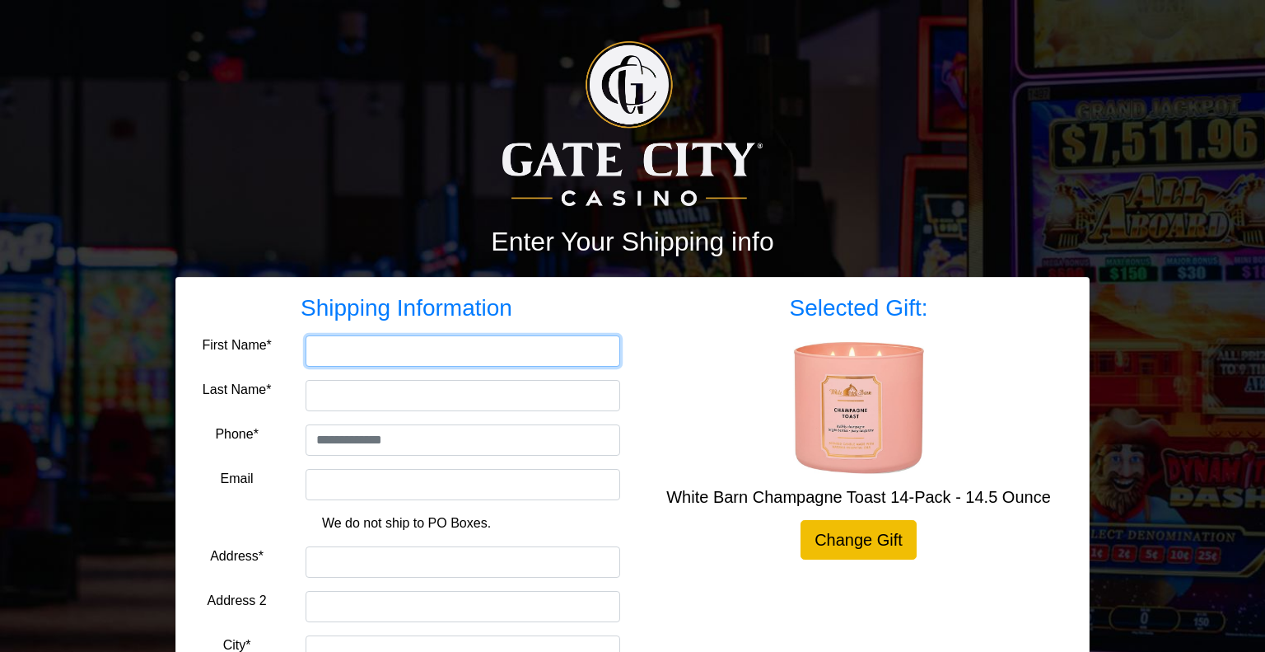
click at [409, 339] on input "First Name*" at bounding box center [463, 350] width 315 height 31
type input "*******"
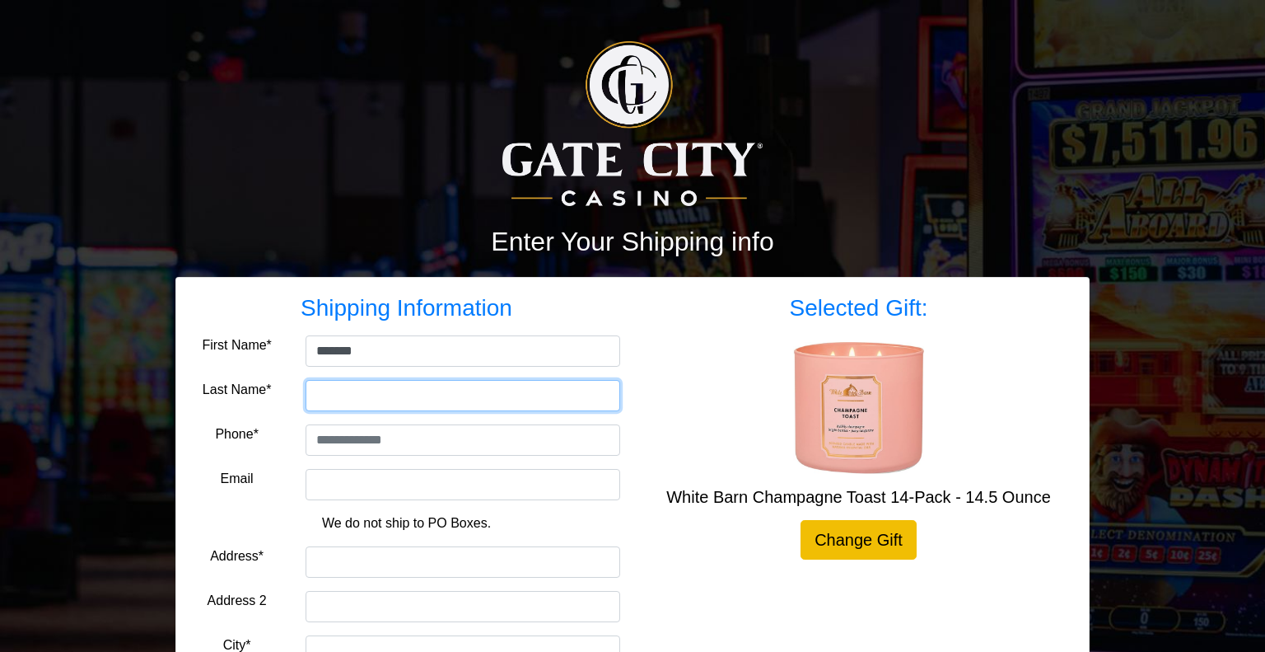
type input "******"
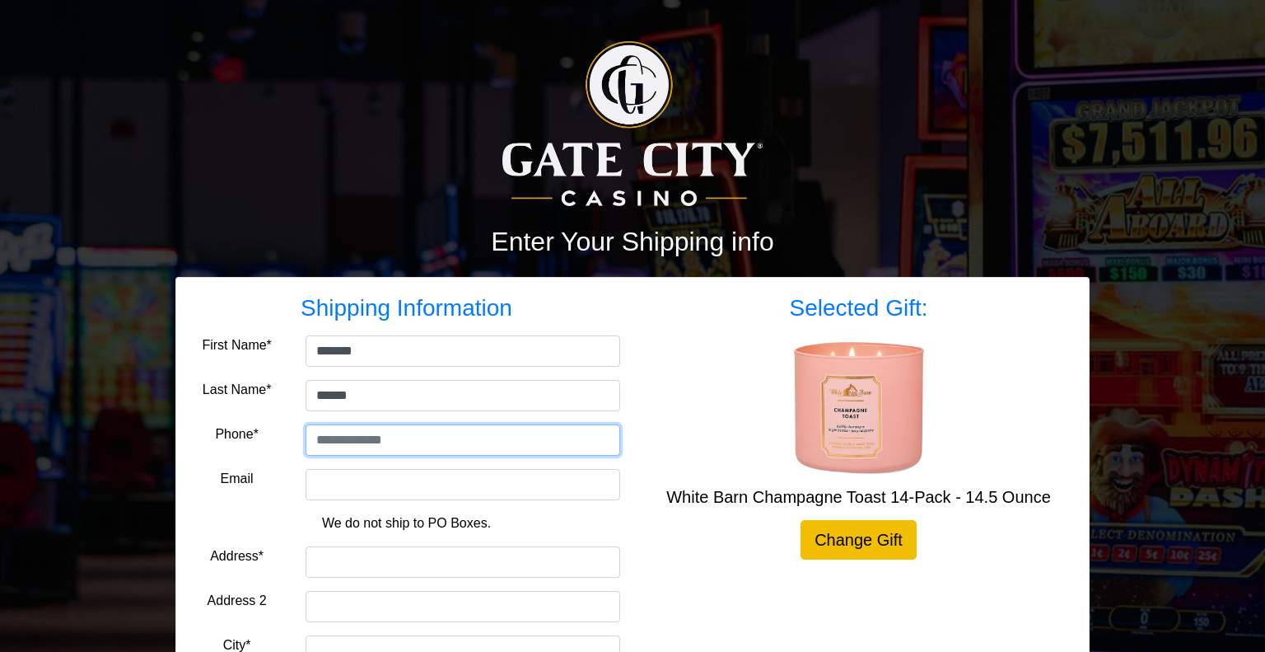
type input "**********"
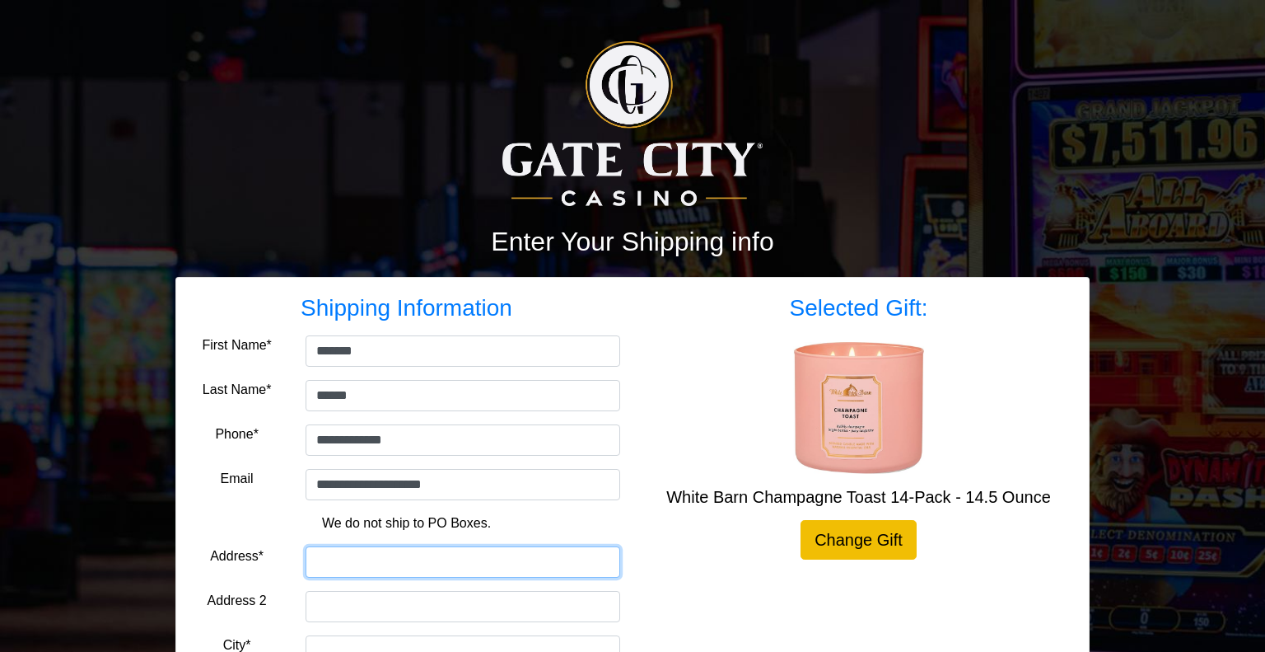
type input "**********"
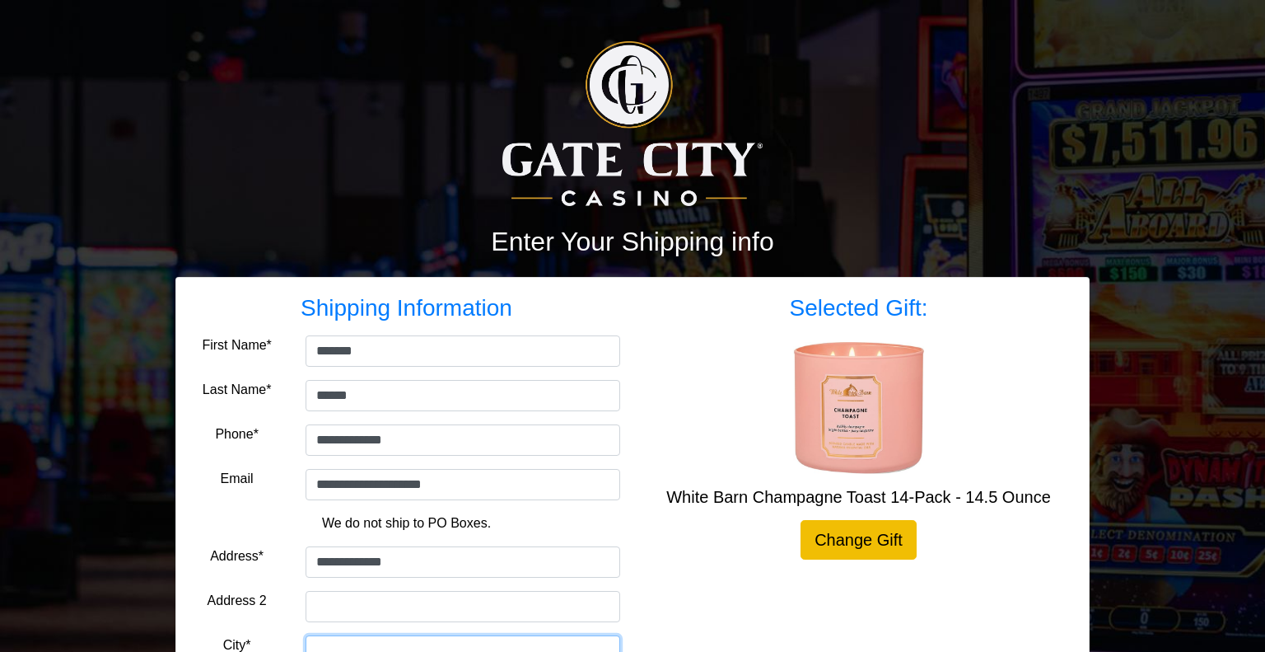
type input "******"
select select "**"
type input "*****"
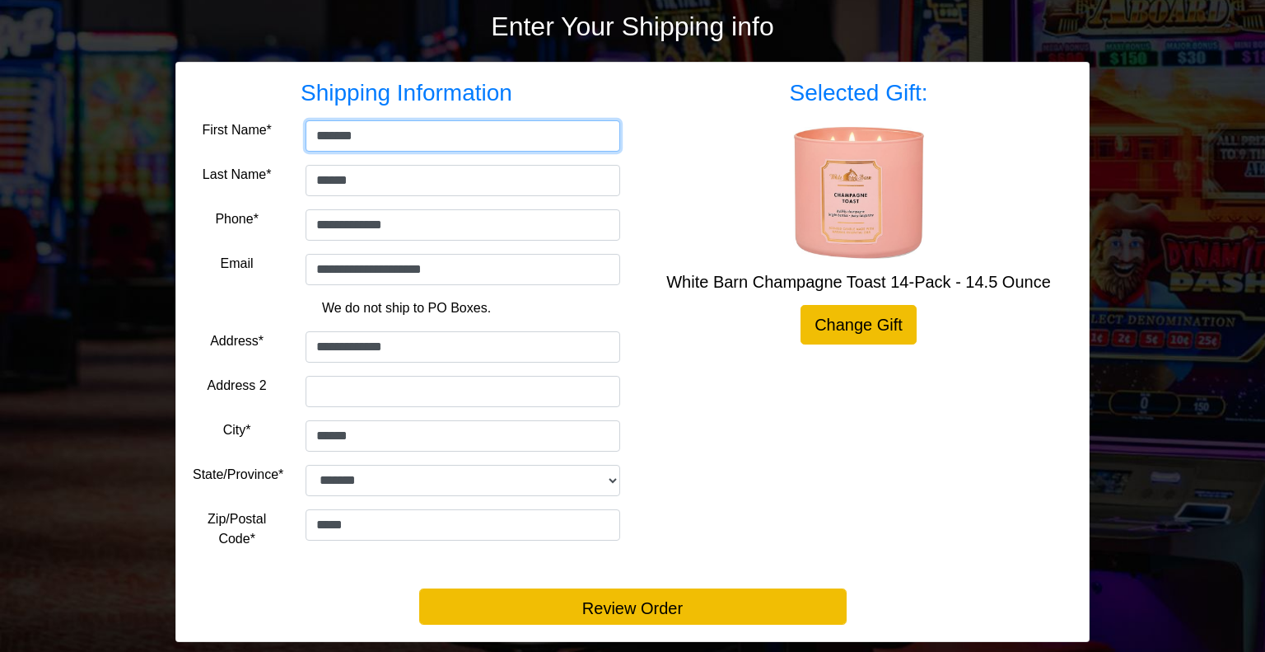
scroll to position [244, 0]
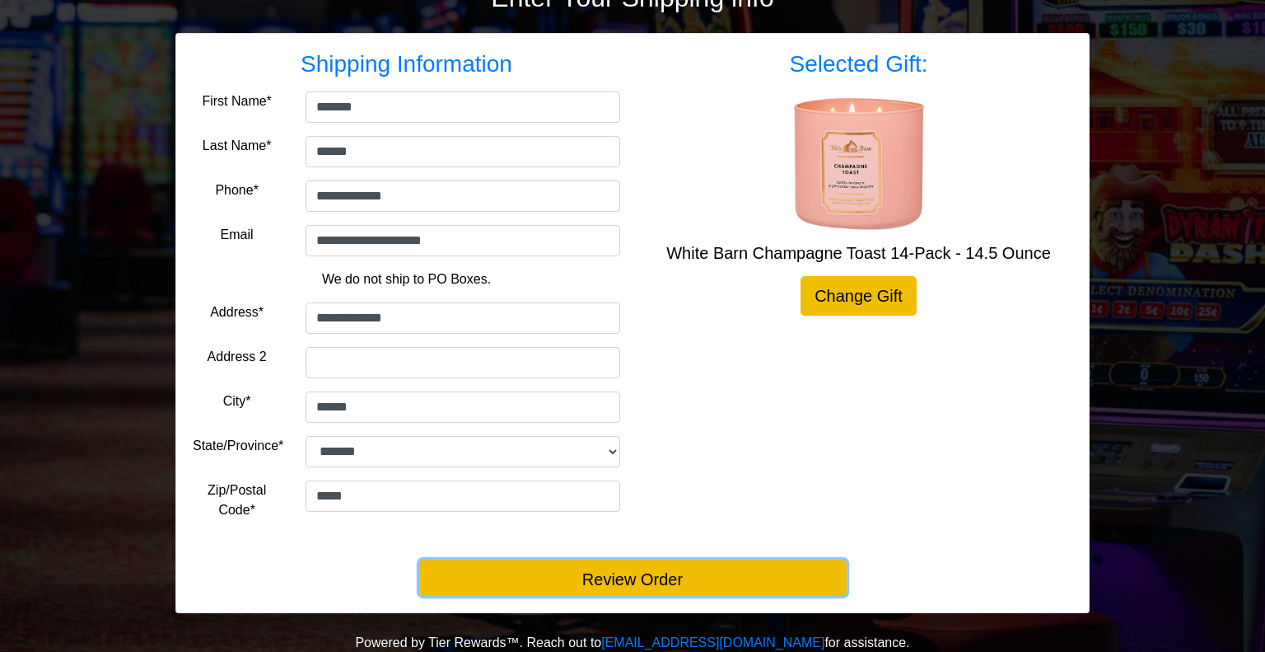
click at [595, 573] on button "Review Order" at bounding box center [633, 577] width 428 height 36
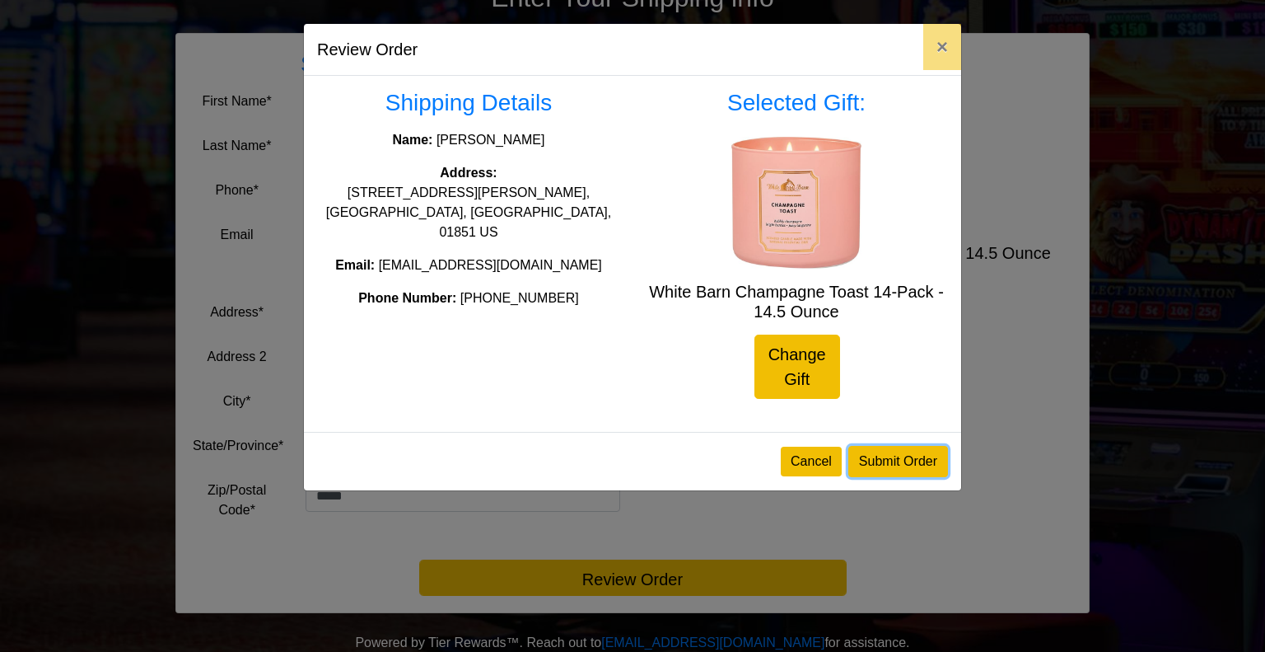
click at [903, 463] on button "Submit Order" at bounding box center [899, 461] width 100 height 31
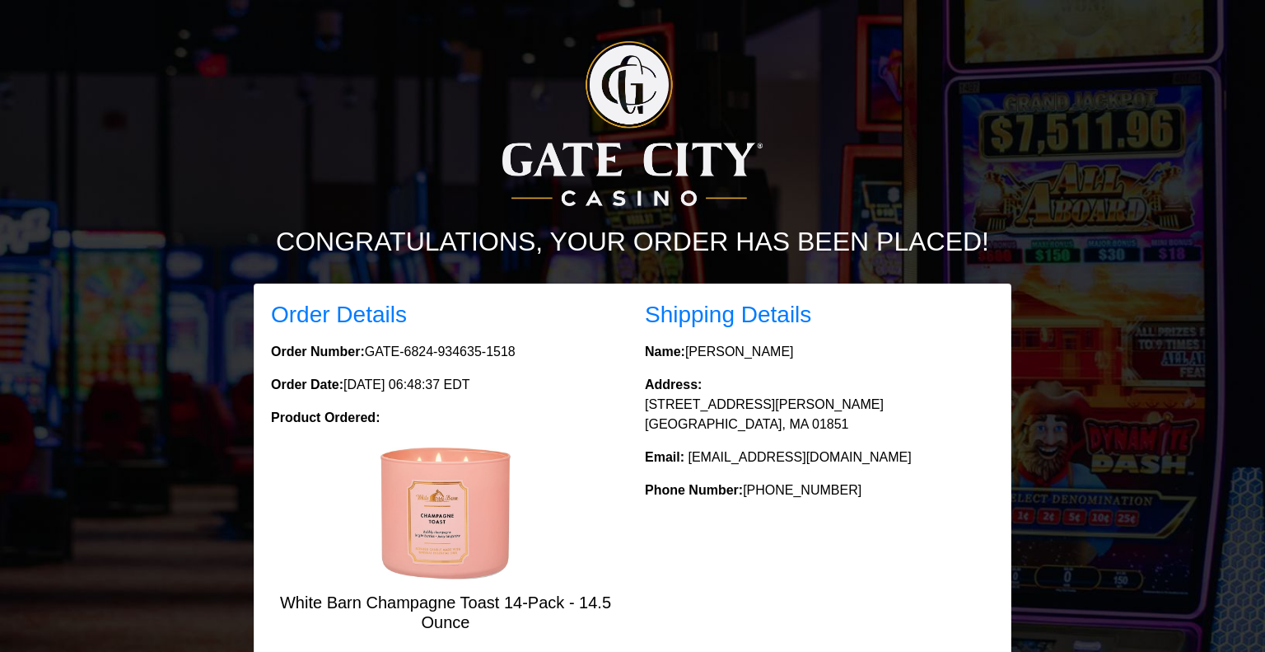
scroll to position [185, 0]
